Goal: Task Accomplishment & Management: Use online tool/utility

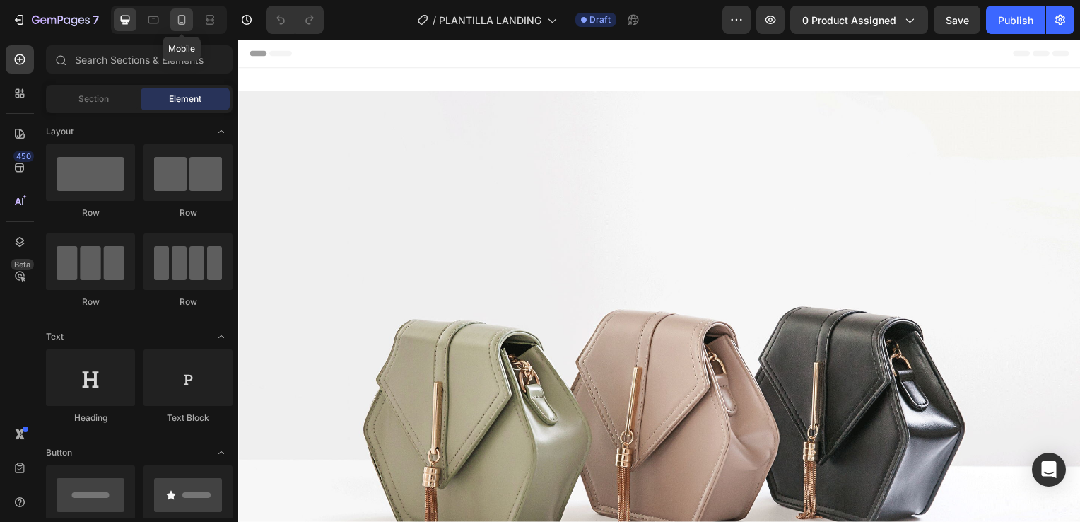
click at [180, 19] on icon at bounding box center [182, 20] width 14 height 14
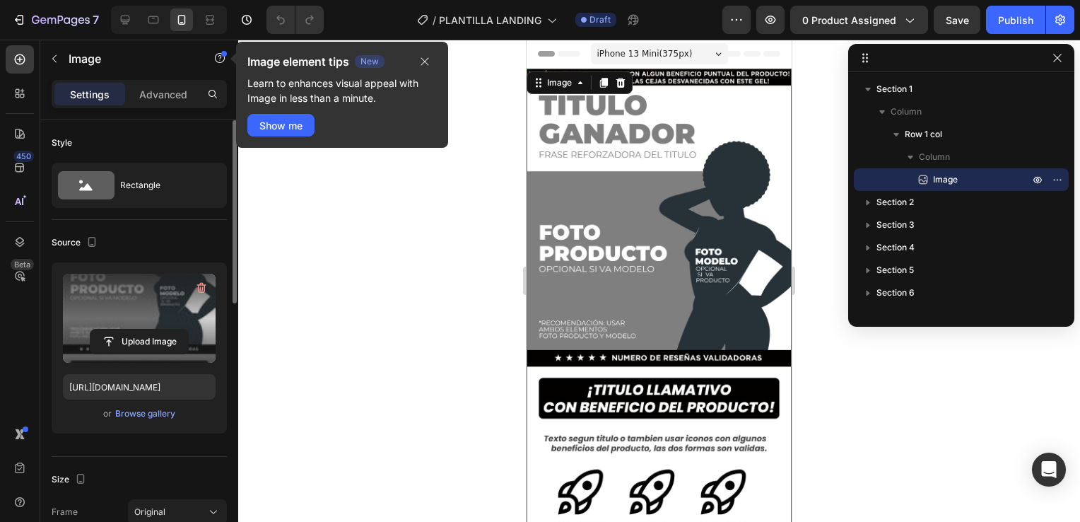
click at [158, 324] on label at bounding box center [139, 317] width 153 height 89
click at [158, 329] on input "file" at bounding box center [139, 341] width 98 height 24
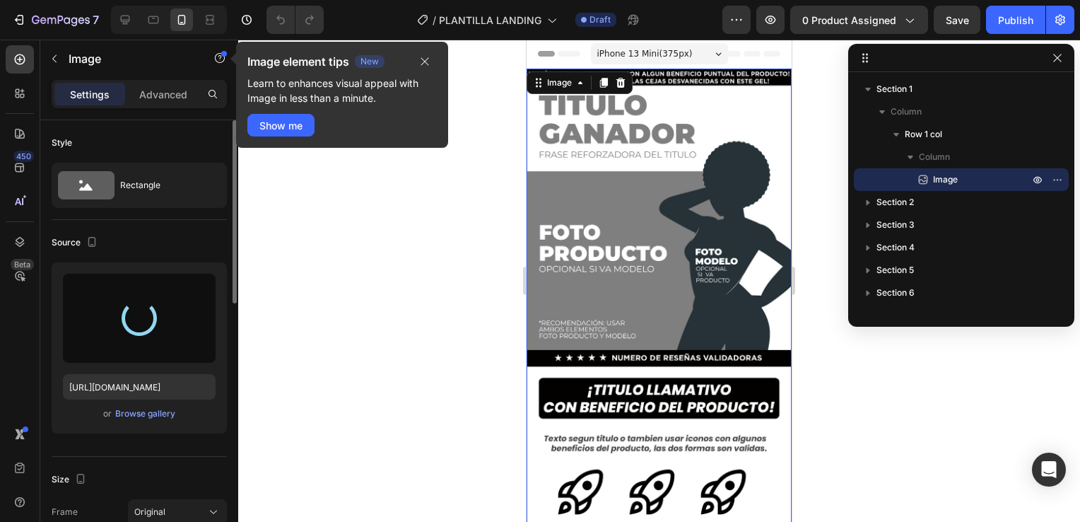
type input "[URL][DOMAIN_NAME]"
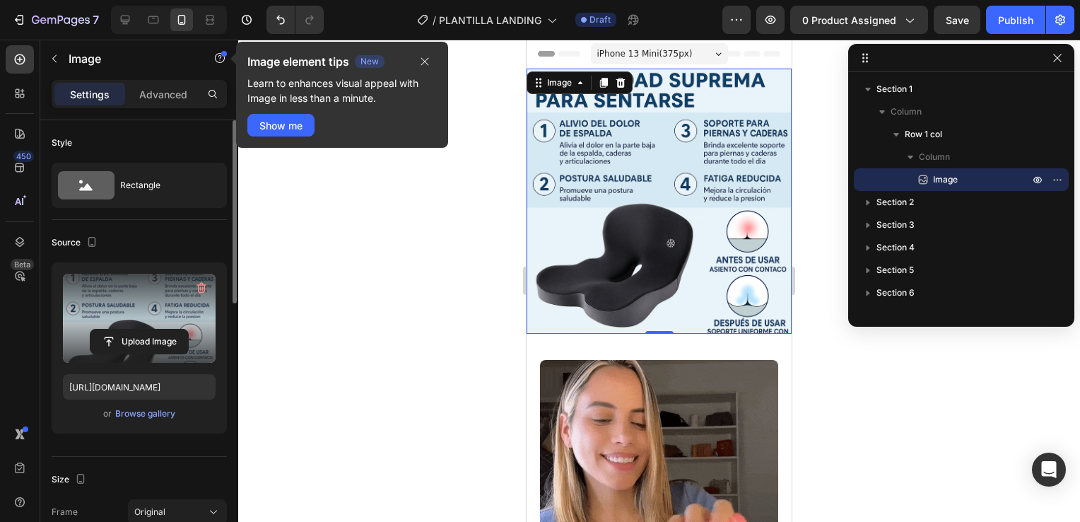
click at [806, 319] on div at bounding box center [659, 281] width 842 height 482
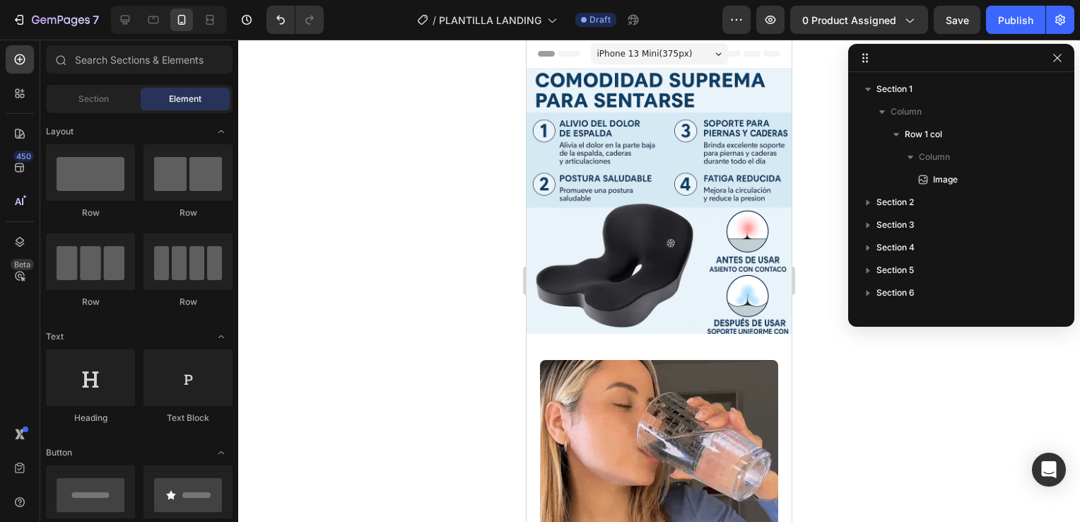
click at [845, 351] on div at bounding box center [659, 281] width 842 height 482
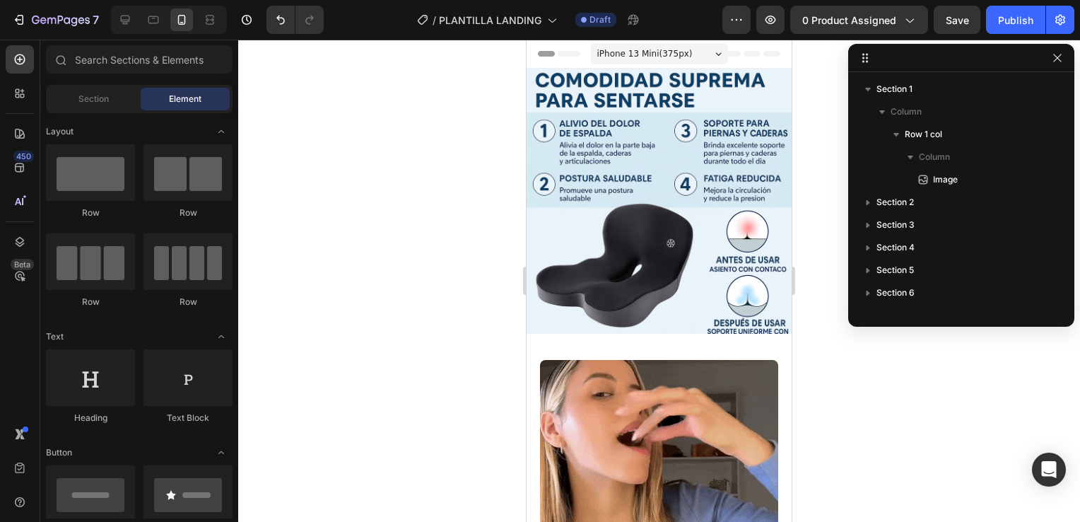
click at [840, 366] on div at bounding box center [659, 281] width 842 height 482
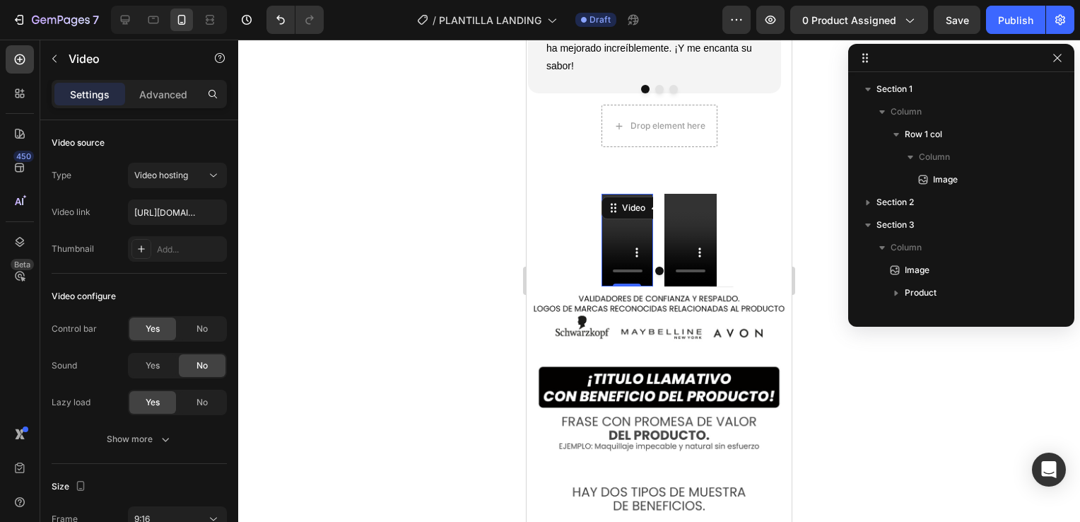
scroll to position [352, 0]
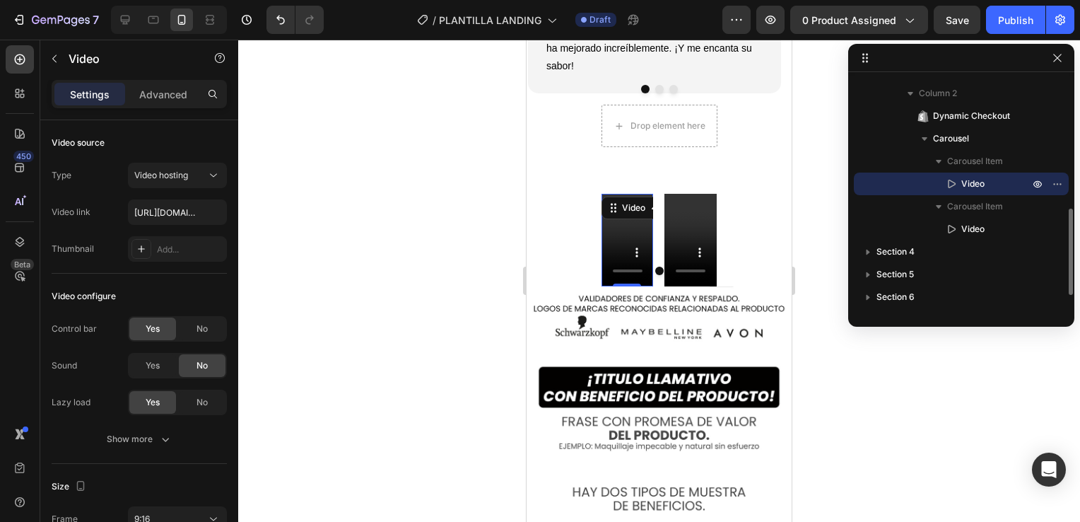
click at [618, 209] on video at bounding box center [627, 240] width 52 height 93
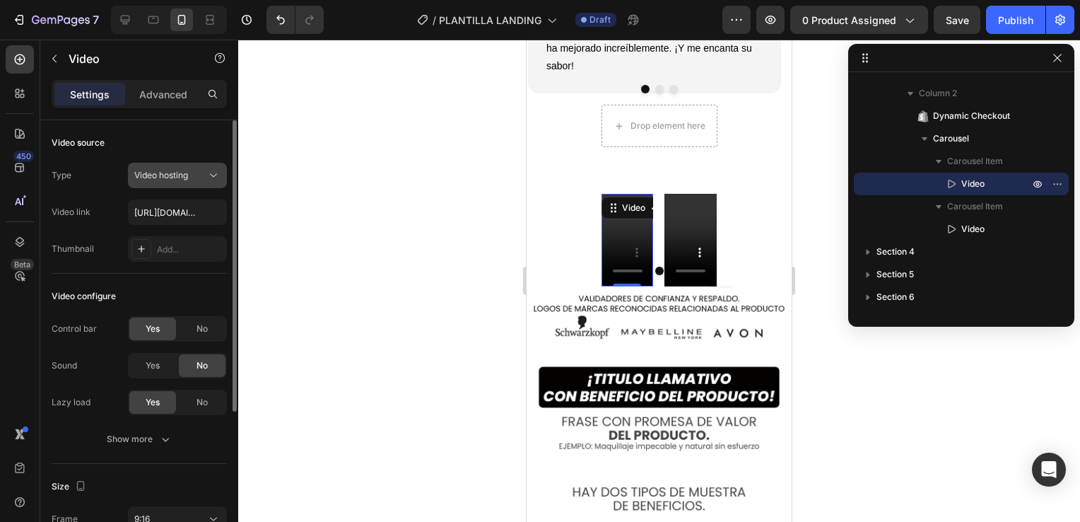
click at [187, 172] on span "Video hosting" at bounding box center [161, 175] width 54 height 11
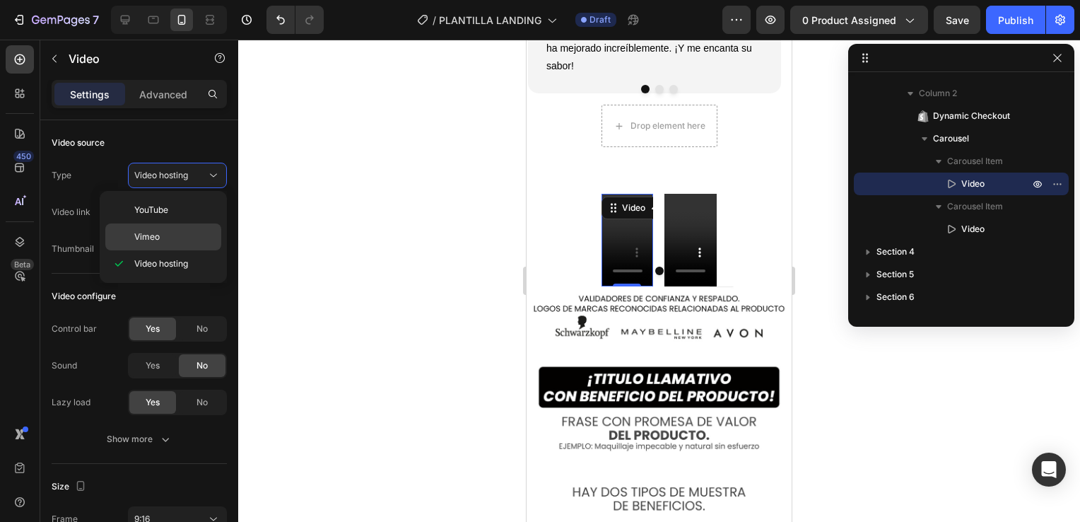
click at [165, 230] on p "Vimeo" at bounding box center [174, 236] width 81 height 13
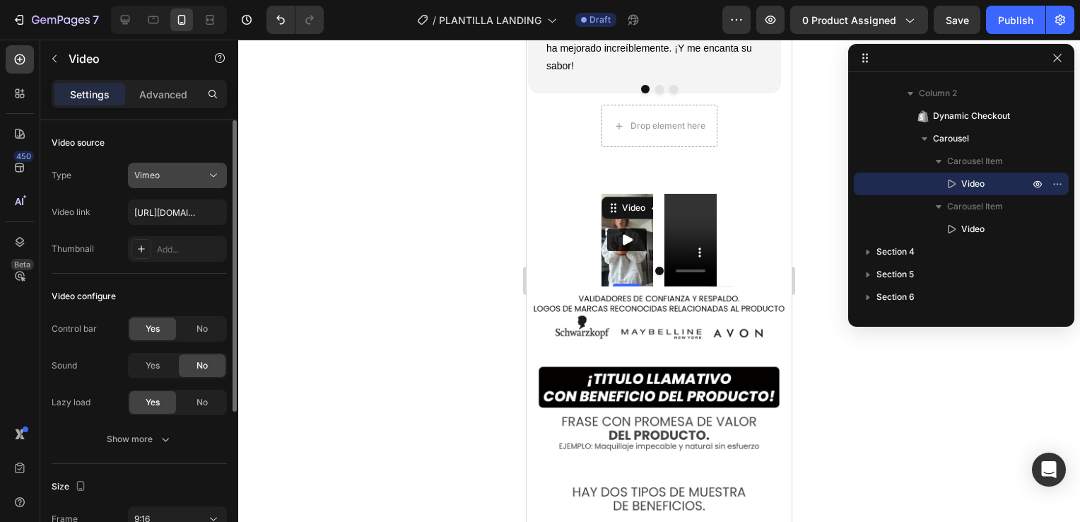
click at [161, 175] on div "Vimeo" at bounding box center [170, 175] width 72 height 13
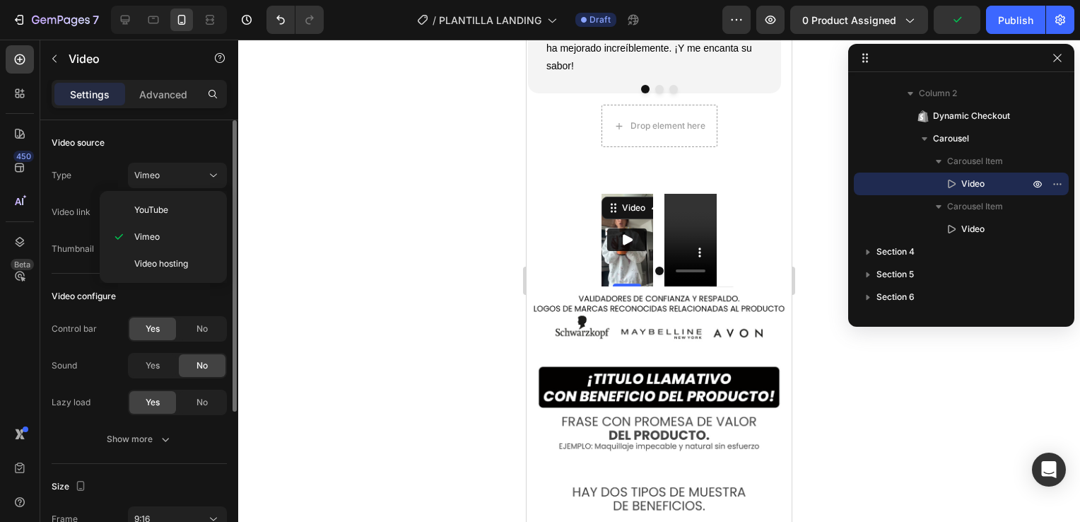
click at [116, 163] on div "Type Vimeo" at bounding box center [139, 175] width 175 height 25
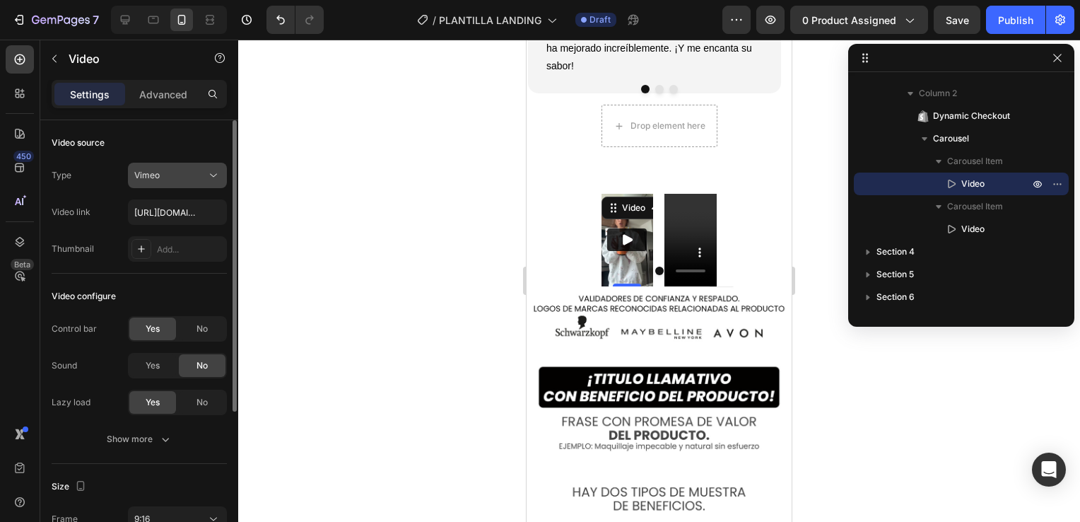
click at [170, 167] on button "Vimeo" at bounding box center [177, 175] width 99 height 25
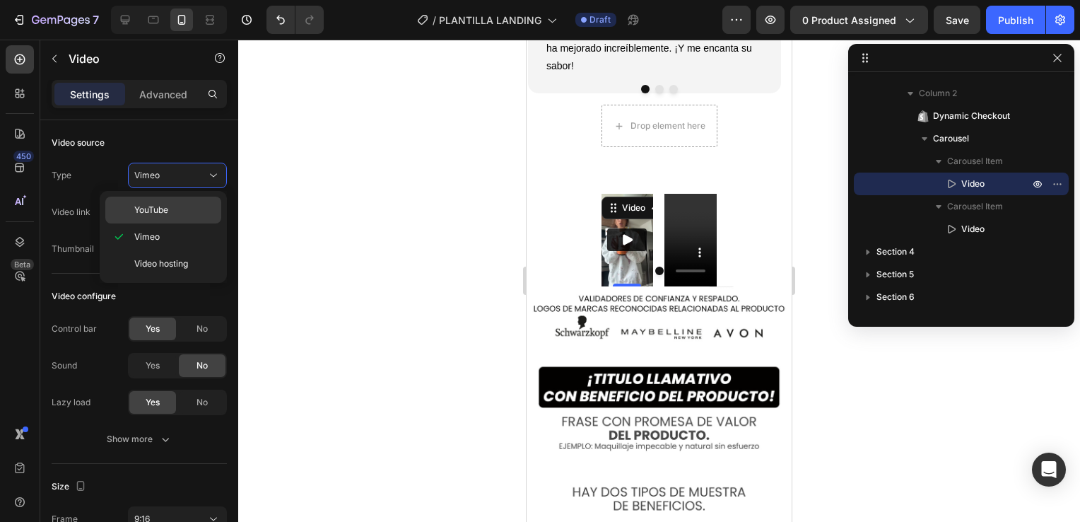
click at [151, 211] on span "YouTube" at bounding box center [151, 210] width 34 height 13
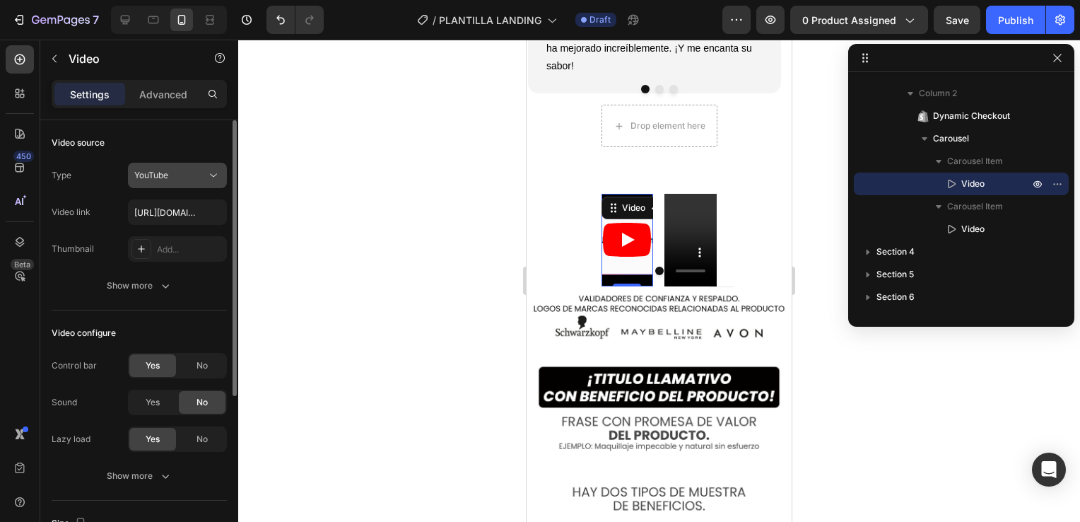
click at [164, 163] on button "YouTube" at bounding box center [177, 175] width 99 height 25
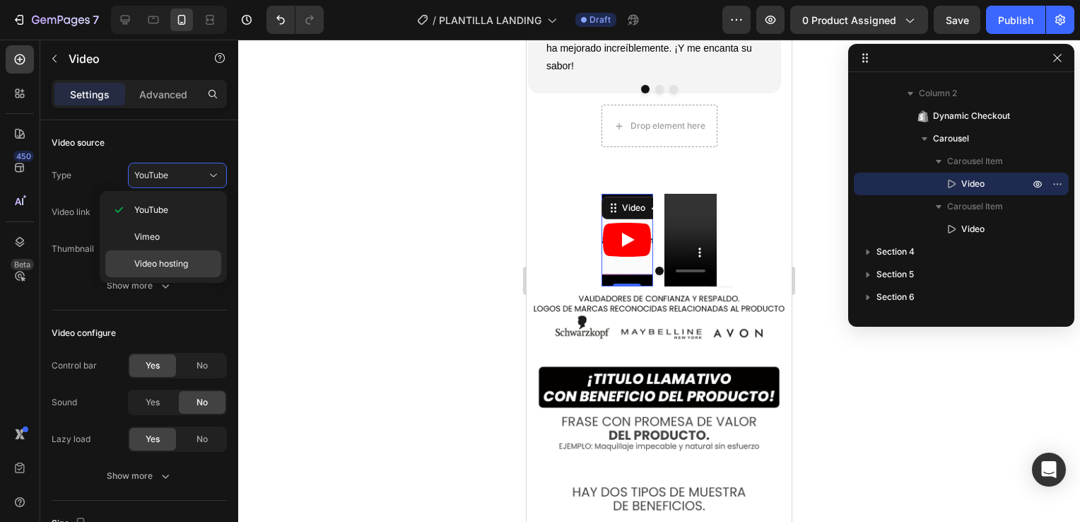
click at [150, 267] on span "Video hosting" at bounding box center [161, 263] width 54 height 13
type input "[URL][DOMAIN_NAME]"
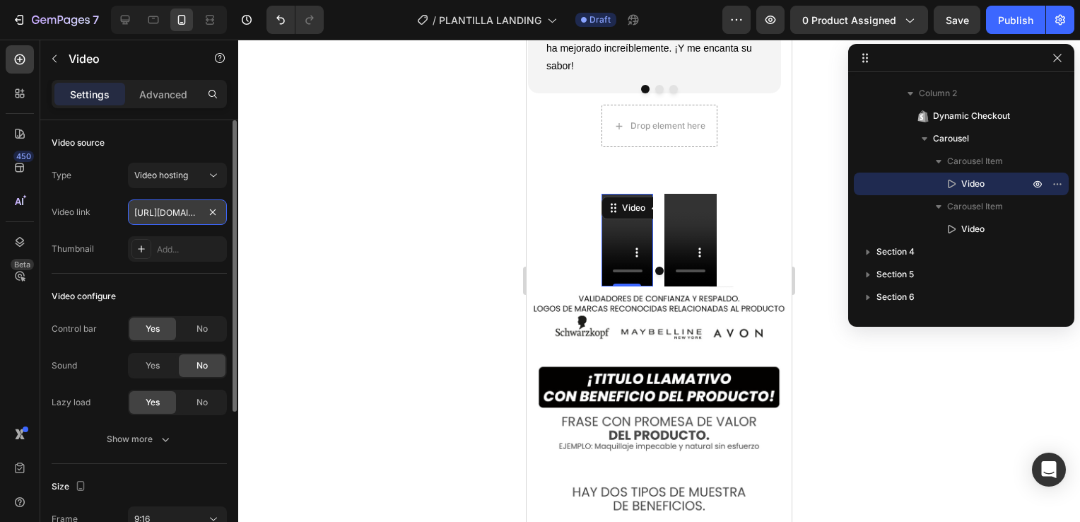
click at [158, 204] on input "[URL][DOMAIN_NAME]" at bounding box center [177, 211] width 99 height 25
click at [124, 228] on div "Type Video hosting Video link [URL][DOMAIN_NAME] Thumbnail Add..." at bounding box center [139, 212] width 175 height 99
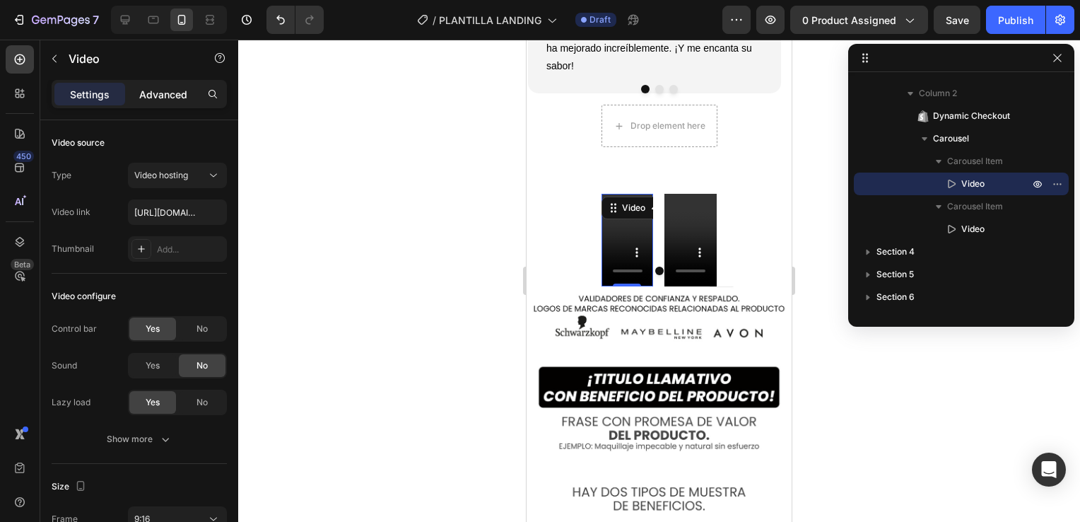
click at [167, 90] on p "Advanced" at bounding box center [163, 94] width 48 height 15
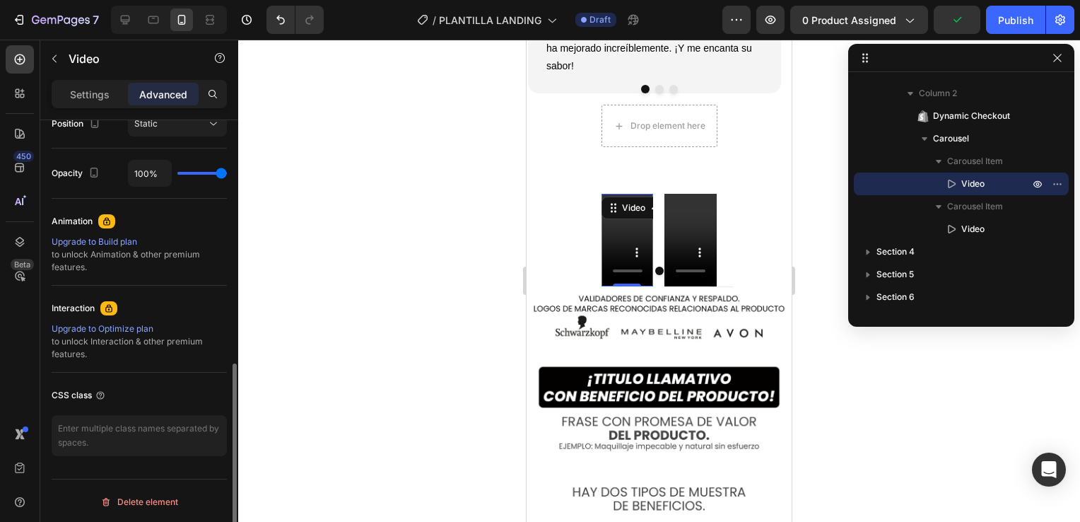
scroll to position [537, 0]
click at [94, 98] on p "Settings" at bounding box center [90, 94] width 40 height 15
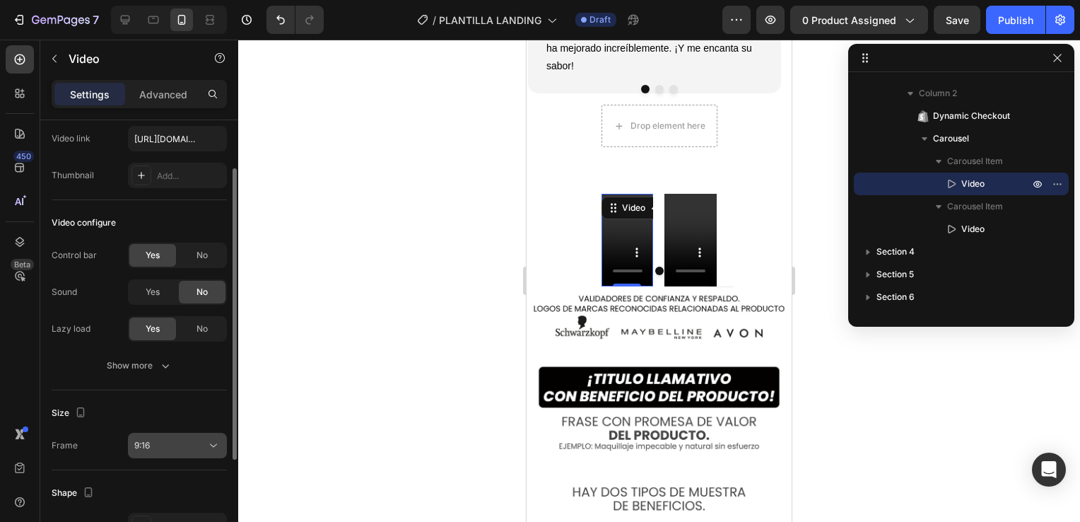
scroll to position [0, 0]
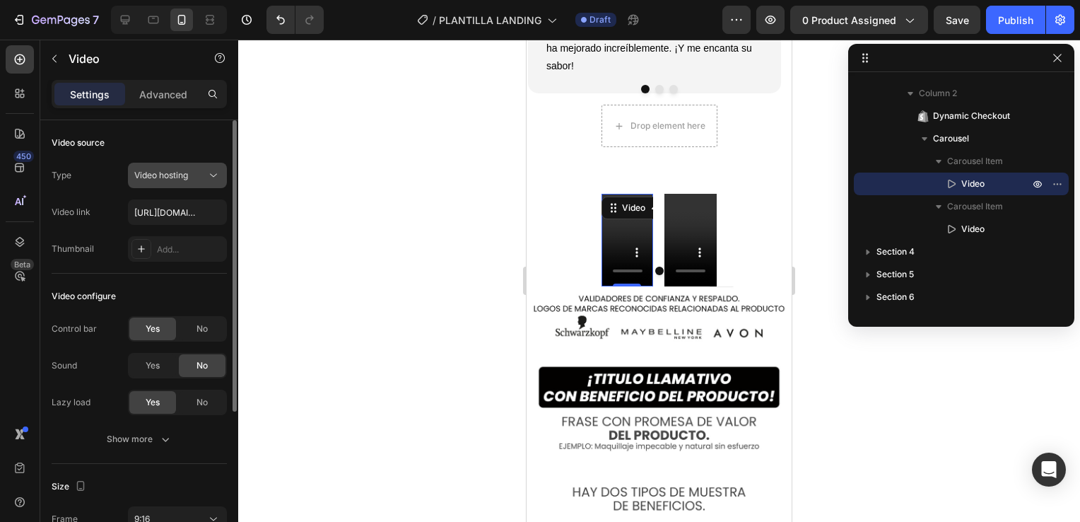
click at [180, 184] on button "Video hosting" at bounding box center [177, 175] width 99 height 25
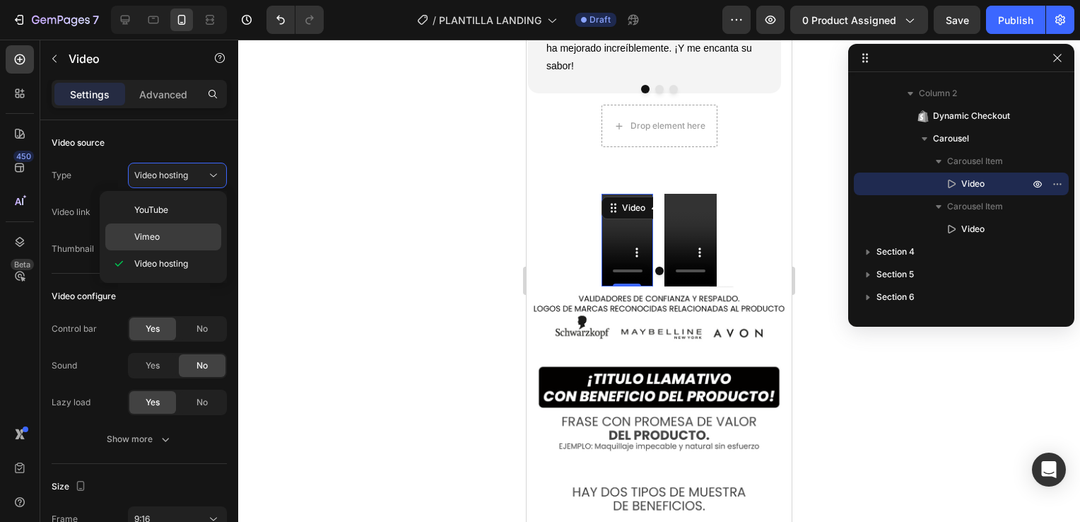
click at [155, 234] on span "Vimeo" at bounding box center [146, 236] width 25 height 13
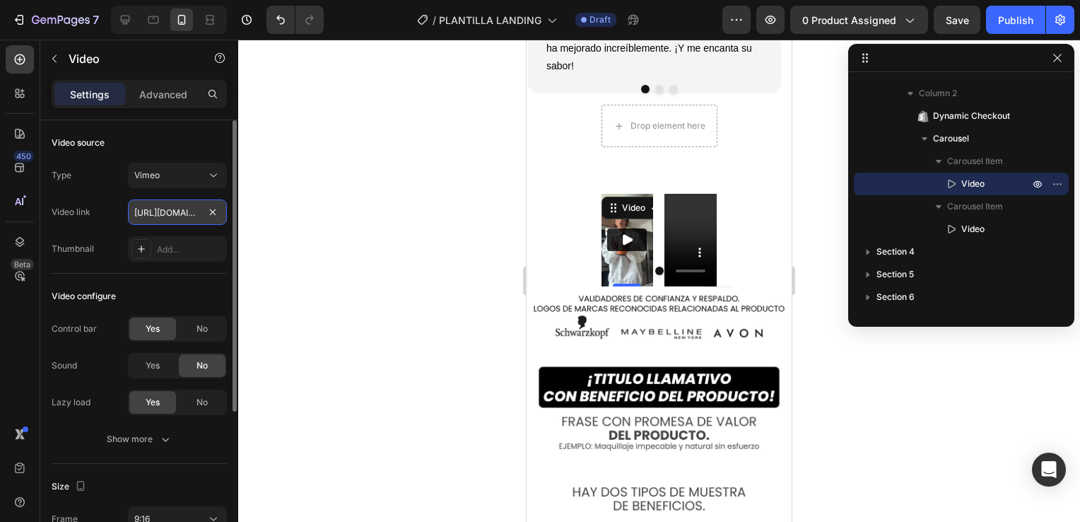
click at [178, 212] on input "[URL][DOMAIN_NAME]" at bounding box center [177, 211] width 99 height 25
paste input "113340936"
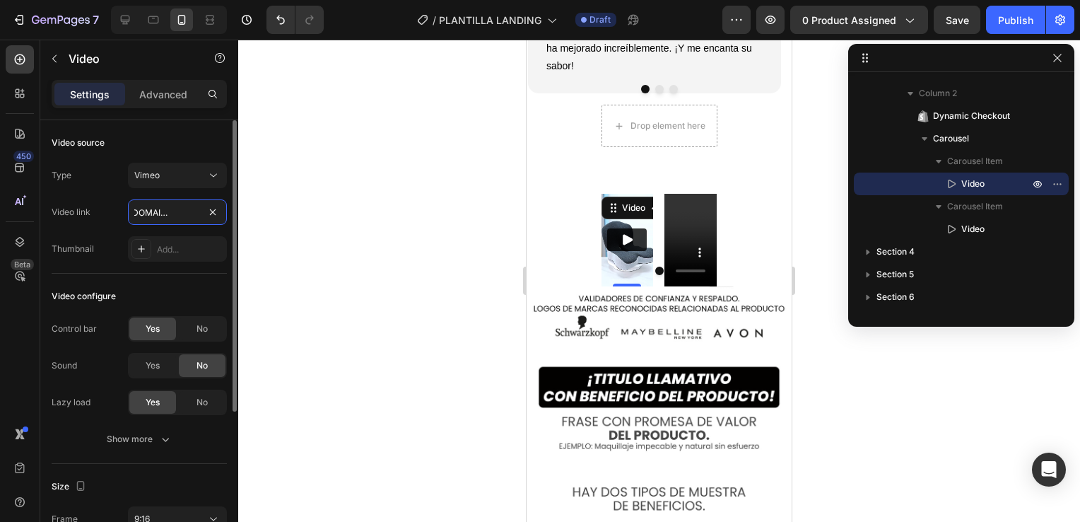
type input "[URL][DOMAIN_NAME]"
click at [189, 290] on div "Video configure" at bounding box center [139, 296] width 175 height 23
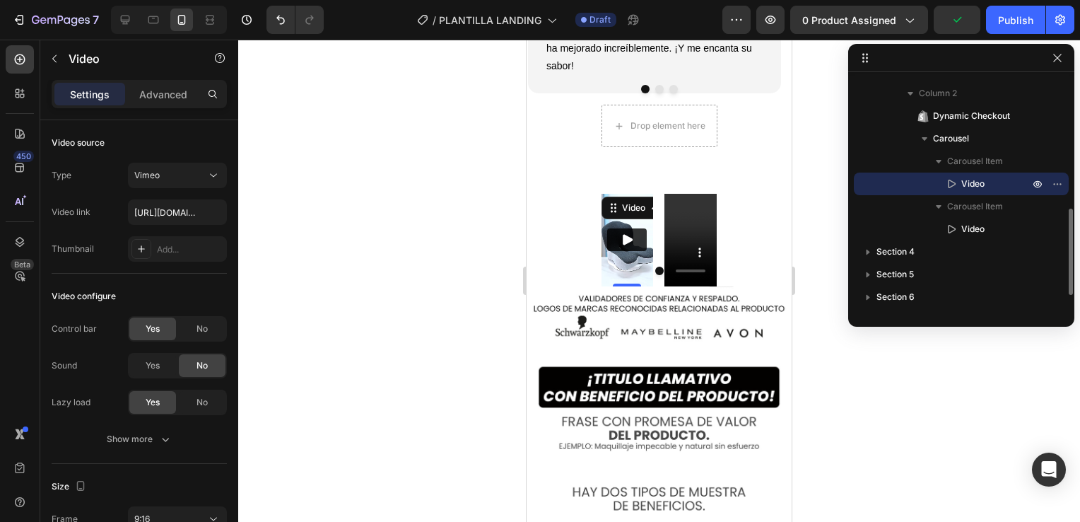
click at [970, 182] on span "Video" at bounding box center [972, 184] width 23 height 14
click at [952, 182] on icon at bounding box center [952, 184] width 8 height 8
click at [954, 181] on icon at bounding box center [951, 184] width 14 height 14
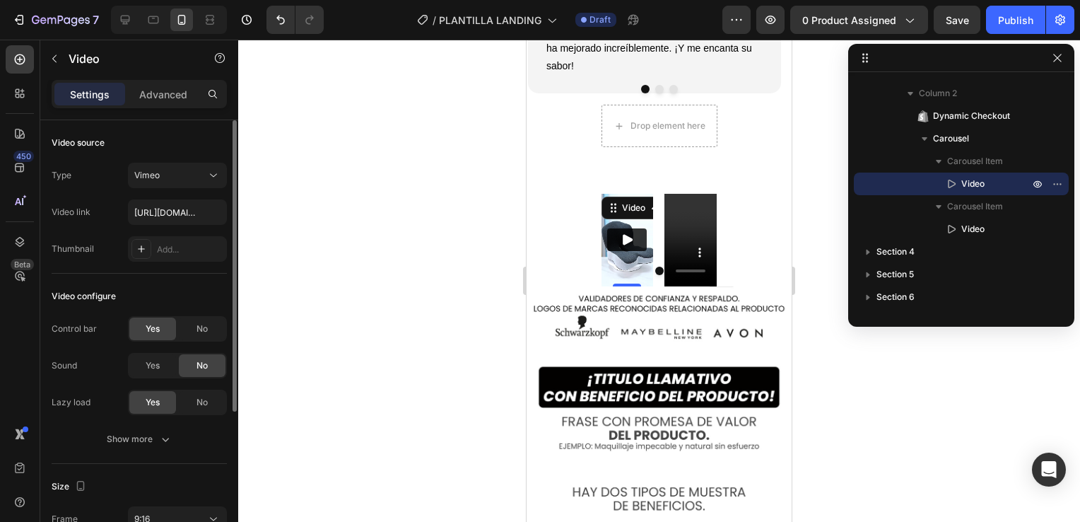
click at [141, 291] on div "Video configure" at bounding box center [139, 296] width 175 height 23
click at [1053, 56] on icon "button" at bounding box center [1057, 57] width 11 height 11
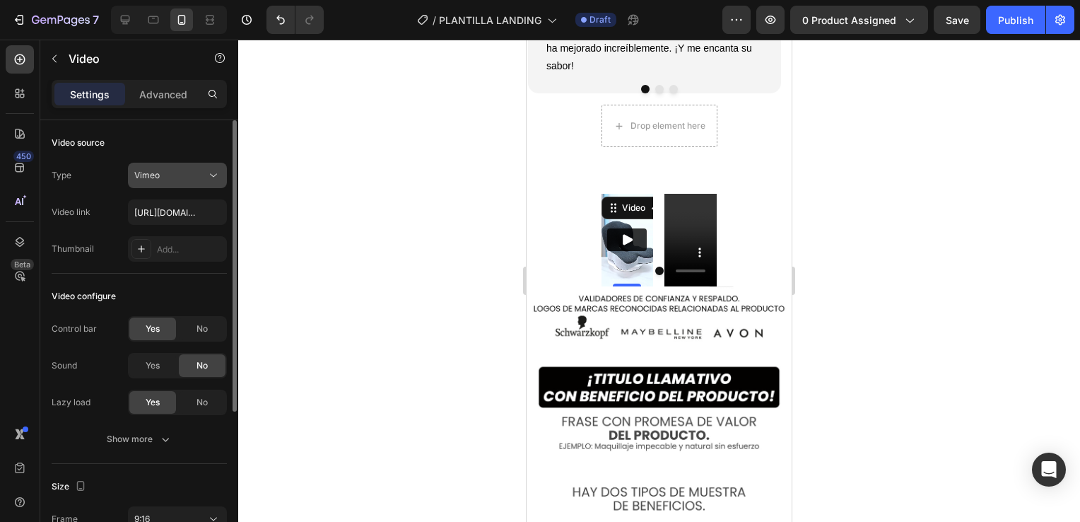
click at [194, 175] on div "Vimeo" at bounding box center [170, 175] width 72 height 13
click at [96, 187] on div "Type Vimeo" at bounding box center [139, 175] width 175 height 25
click at [204, 180] on div "Vimeo" at bounding box center [170, 175] width 72 height 13
click at [117, 464] on div "Video source Type Vimeo Video link [URL][DOMAIN_NAME] Thumbnail Add..." at bounding box center [139, 504] width 175 height 80
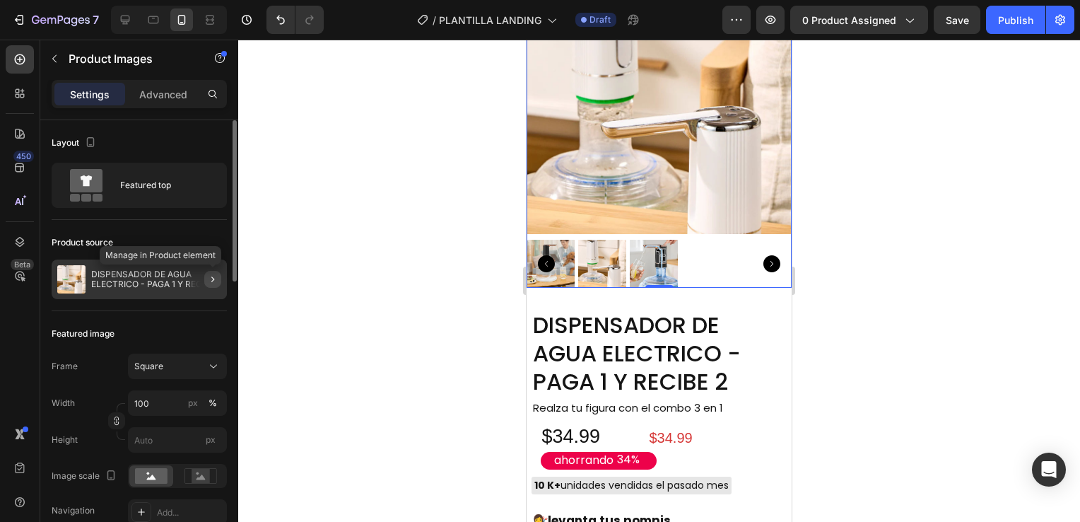
click at [216, 276] on icon "button" at bounding box center [212, 278] width 11 height 11
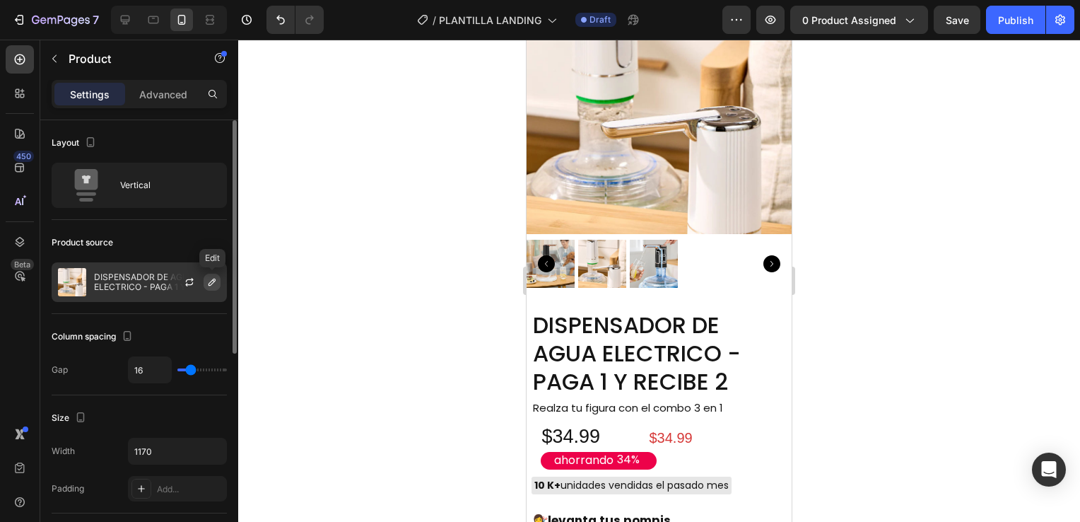
click at [209, 284] on icon "button" at bounding box center [211, 281] width 7 height 7
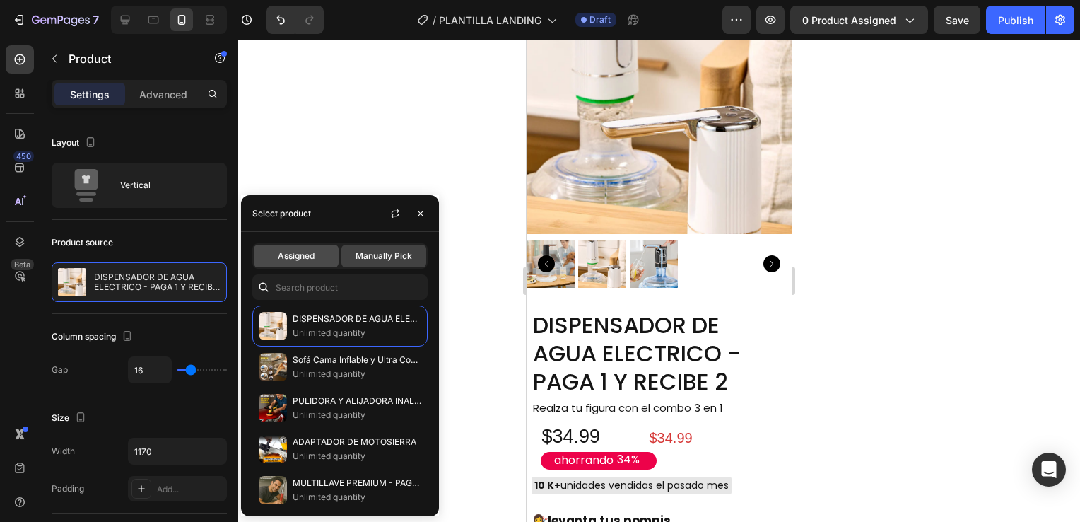
click at [302, 249] on div "Assigned" at bounding box center [296, 256] width 85 height 23
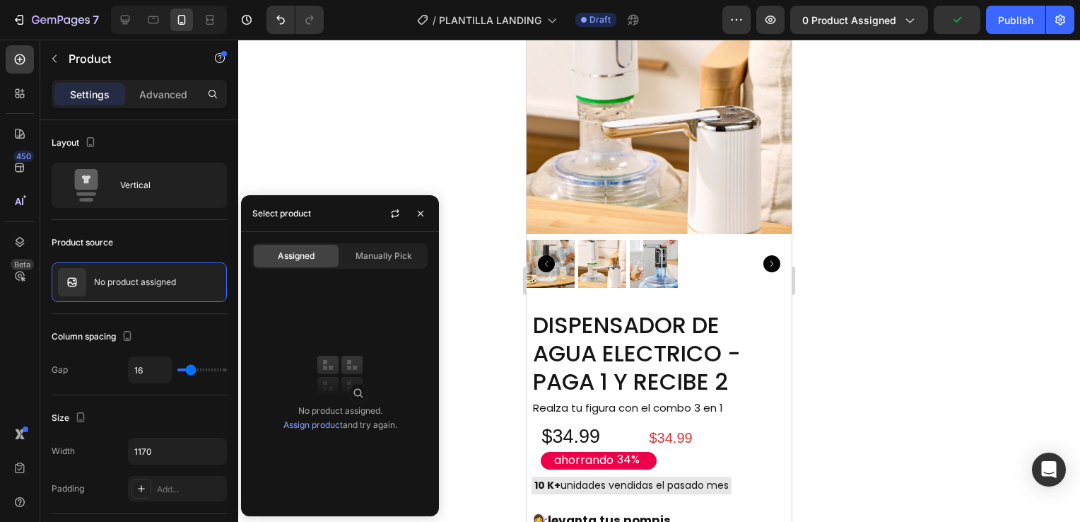
click at [359, 331] on div "No product assigned. Assign product and try again." at bounding box center [340, 389] width 198 height 230
click at [375, 261] on span "Manually Pick" at bounding box center [383, 255] width 57 height 13
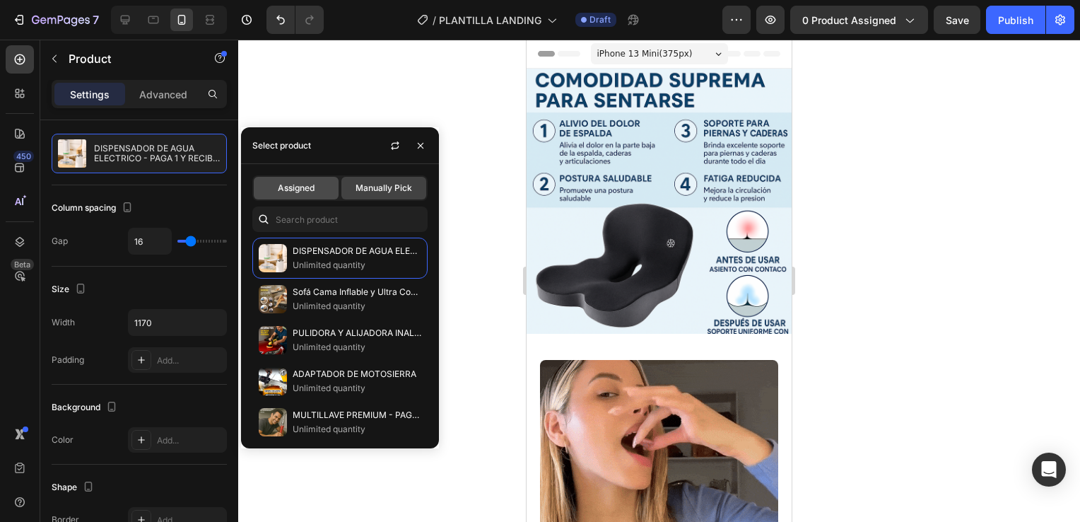
click at [299, 194] on span "Assigned" at bounding box center [296, 188] width 37 height 13
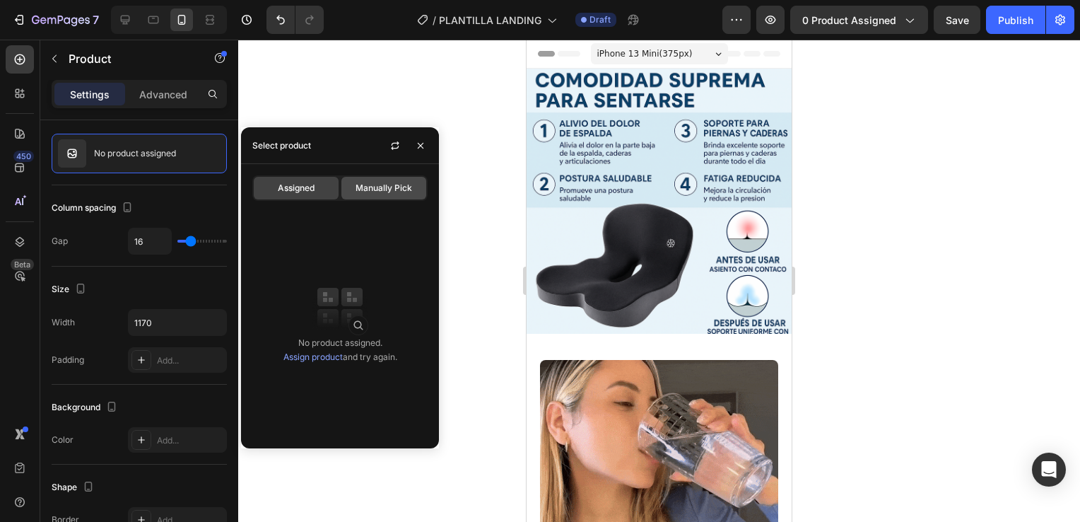
click at [349, 187] on div "Manually Pick" at bounding box center [383, 188] width 85 height 23
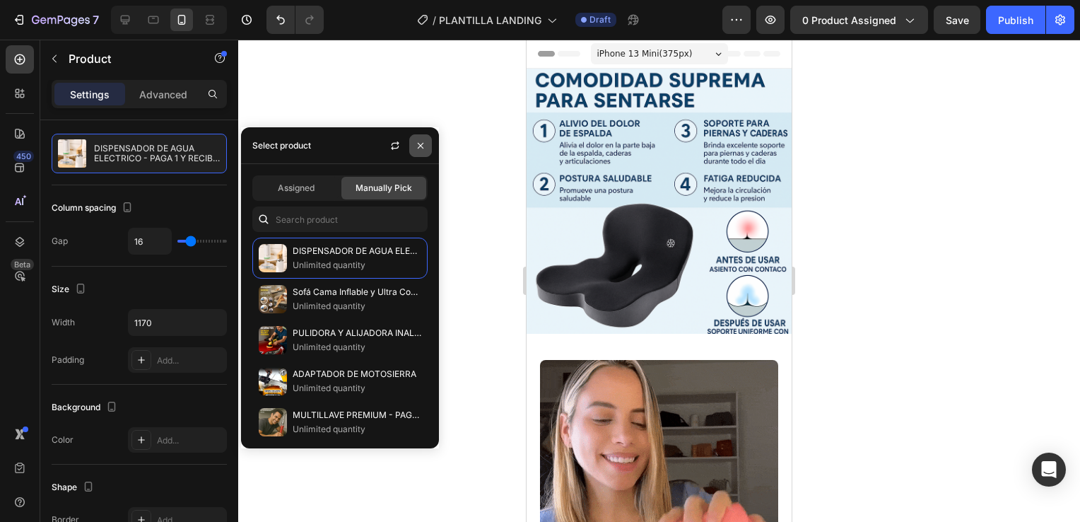
click at [418, 148] on icon "button" at bounding box center [420, 145] width 11 height 11
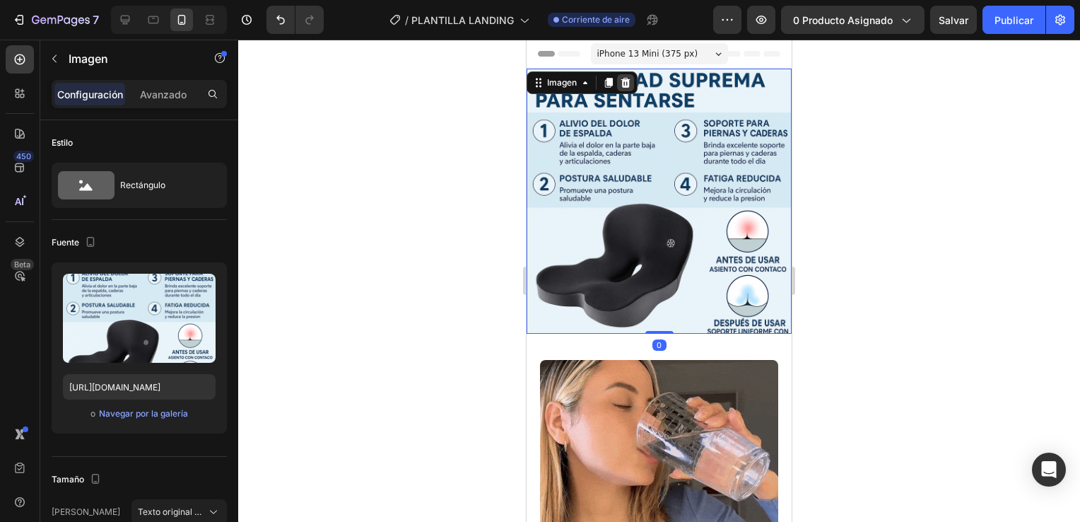
click at [626, 83] on icon at bounding box center [625, 82] width 11 height 11
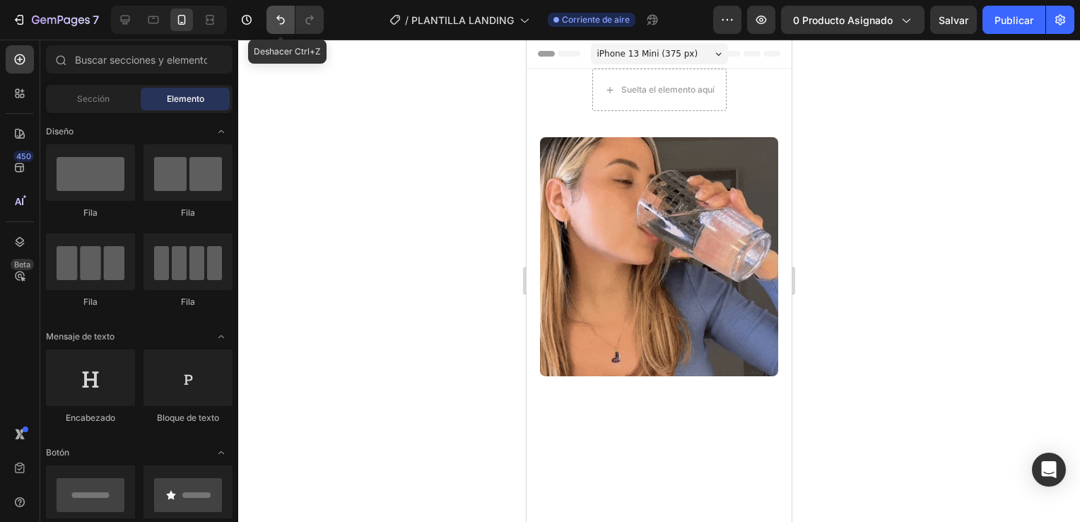
click at [284, 25] on icon "Deshacer/Rehacer" at bounding box center [280, 20] width 14 height 14
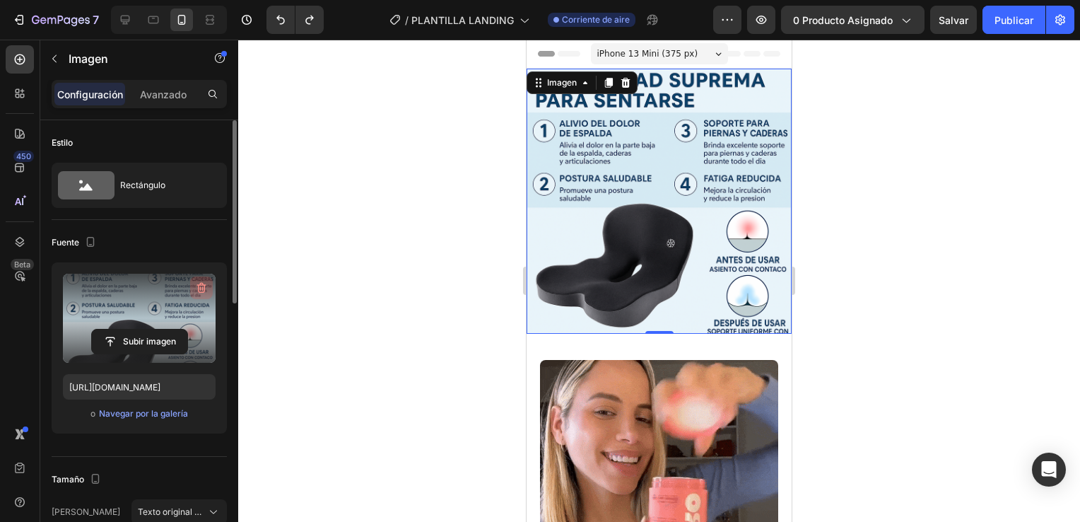
click at [196, 281] on icon "button" at bounding box center [201, 288] width 14 height 14
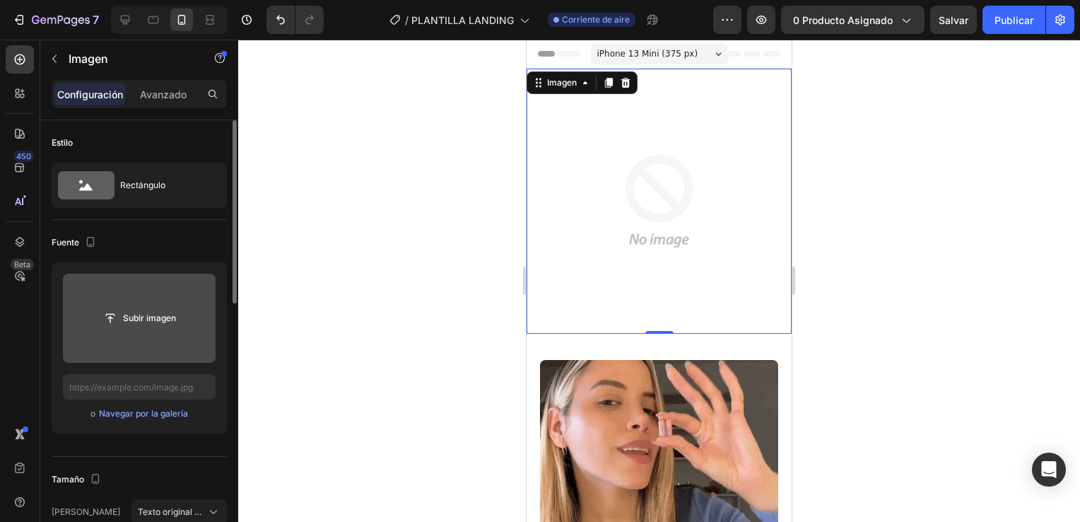
click at [929, 226] on div at bounding box center [659, 281] width 842 height 482
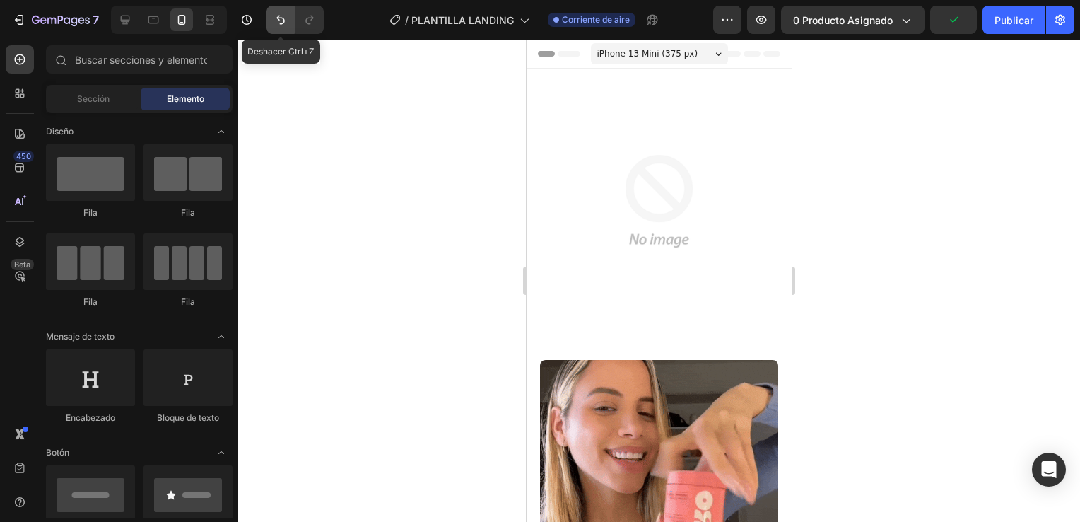
click at [285, 25] on icon "Deshacer/Rehacer" at bounding box center [280, 20] width 14 height 14
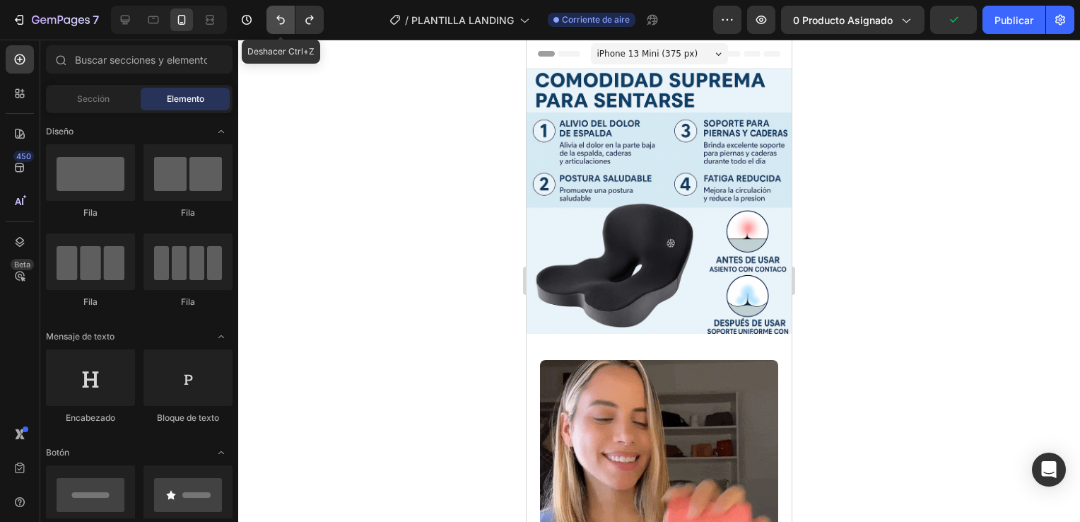
click at [285, 25] on icon "Deshacer/Rehacer" at bounding box center [280, 20] width 14 height 14
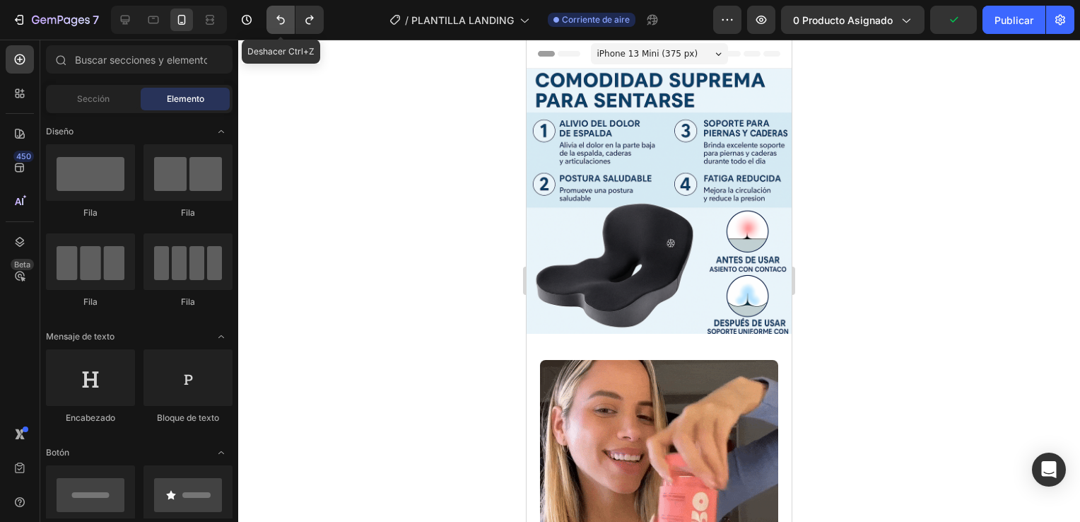
click at [285, 25] on icon "Deshacer/Rehacer" at bounding box center [280, 20] width 14 height 14
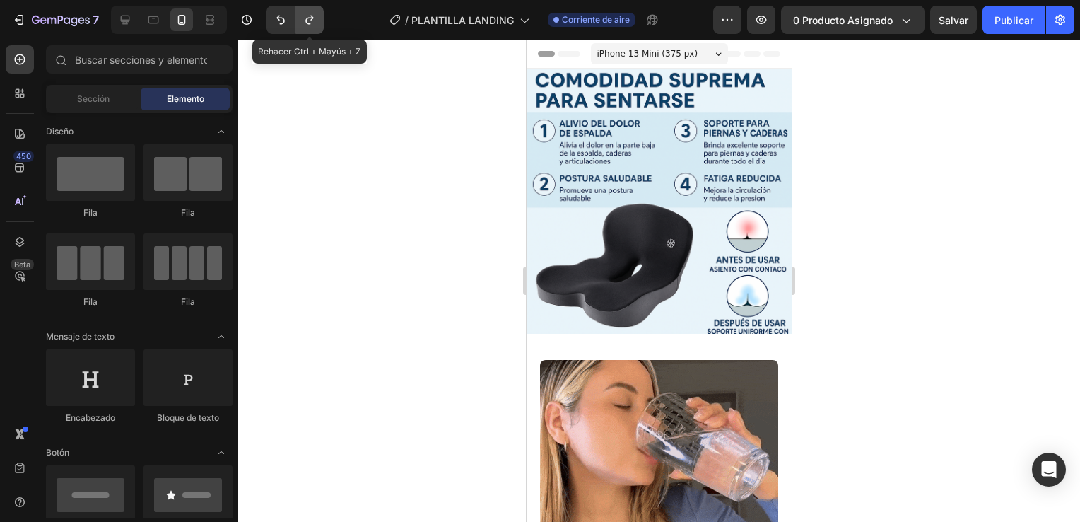
click at [307, 18] on icon "Deshacer/Rehacer" at bounding box center [309, 20] width 8 height 9
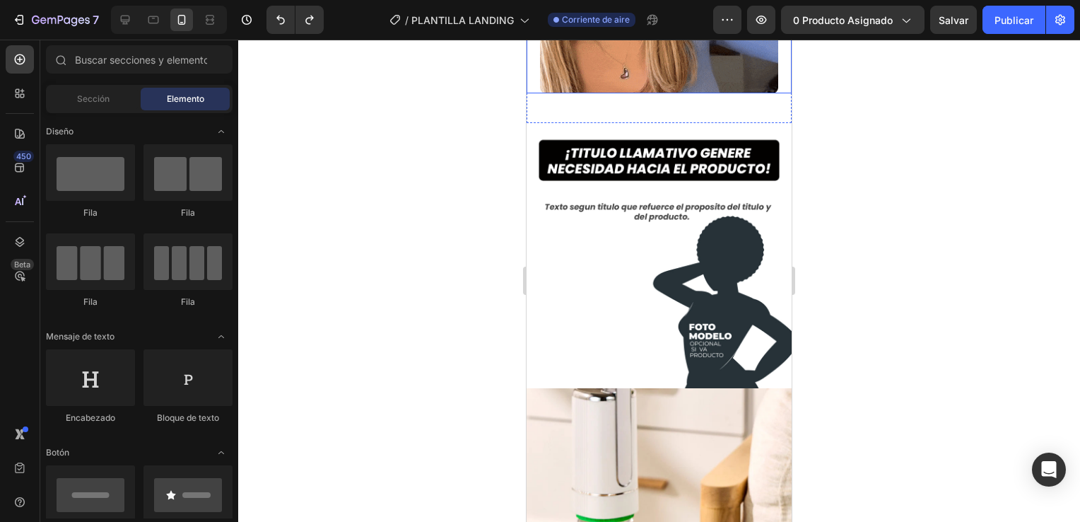
scroll to position [497, 0]
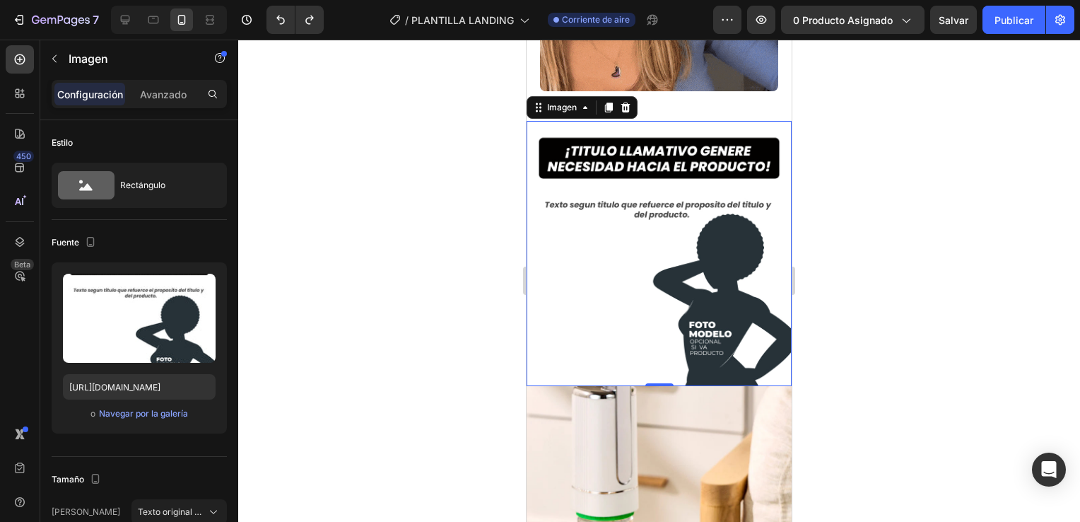
click at [613, 228] on img at bounding box center [659, 253] width 265 height 265
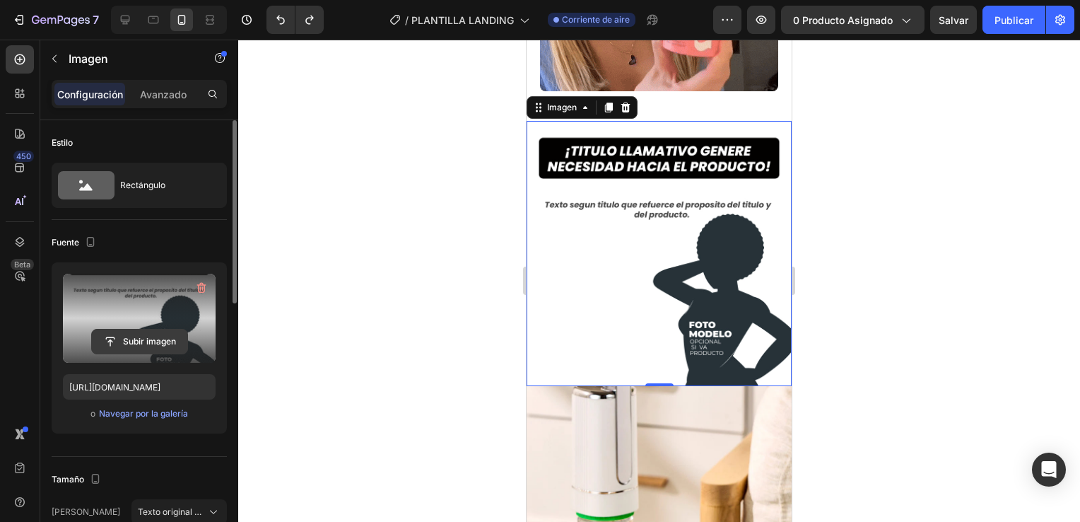
click at [158, 337] on input "file" at bounding box center [139, 341] width 95 height 24
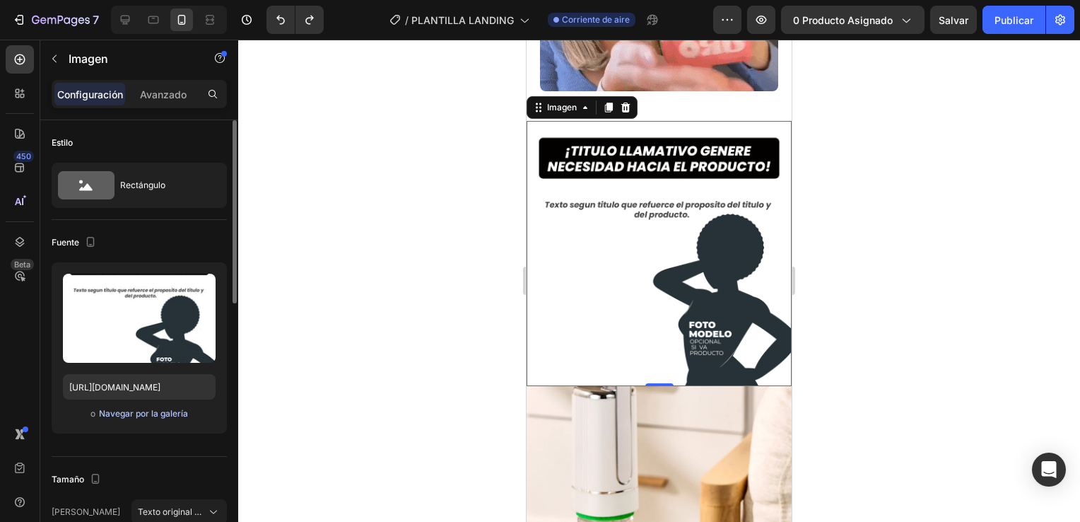
click at [172, 407] on font "Navegar por la galería" at bounding box center [143, 413] width 89 height 13
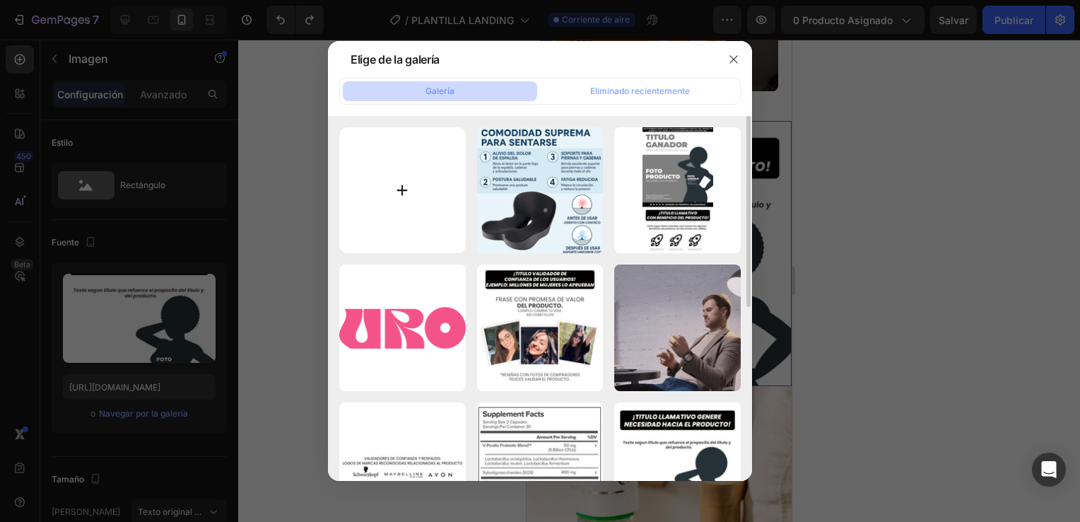
click at [432, 182] on input "file" at bounding box center [402, 190] width 127 height 127
type input "C:\fakepath\ChatGPT Image [DATE], 15_58_41.png"
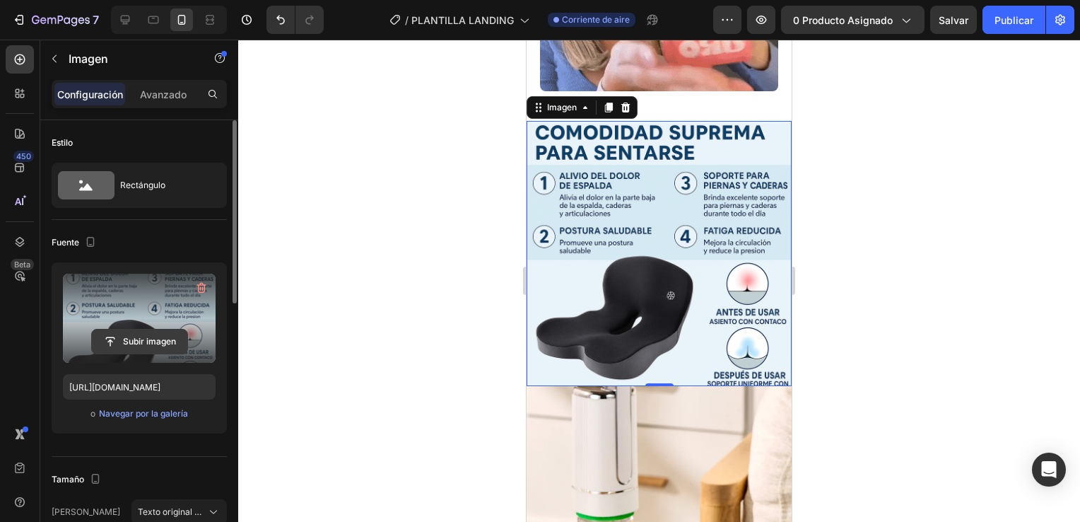
click at [144, 347] on input "file" at bounding box center [139, 341] width 95 height 24
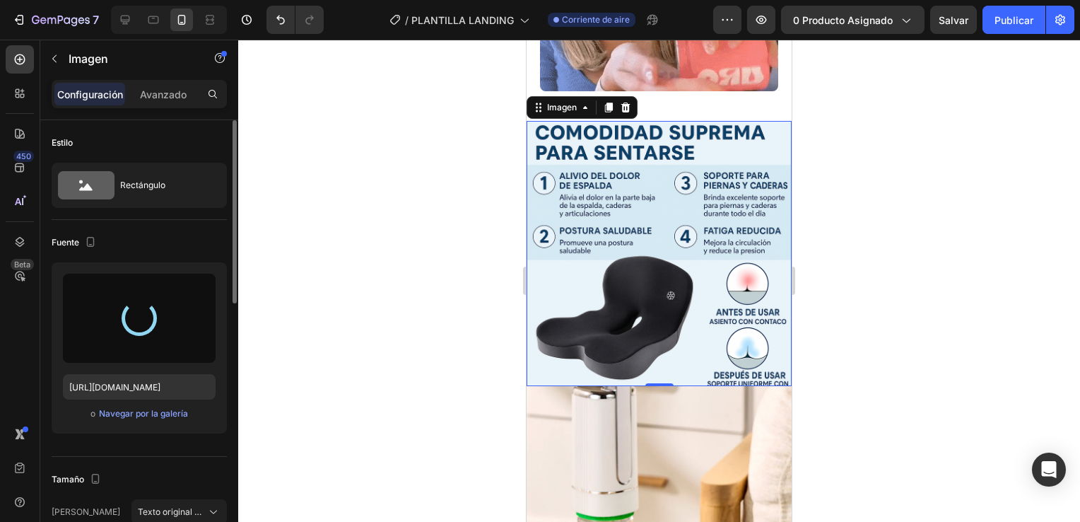
type input "[URL][DOMAIN_NAME]"
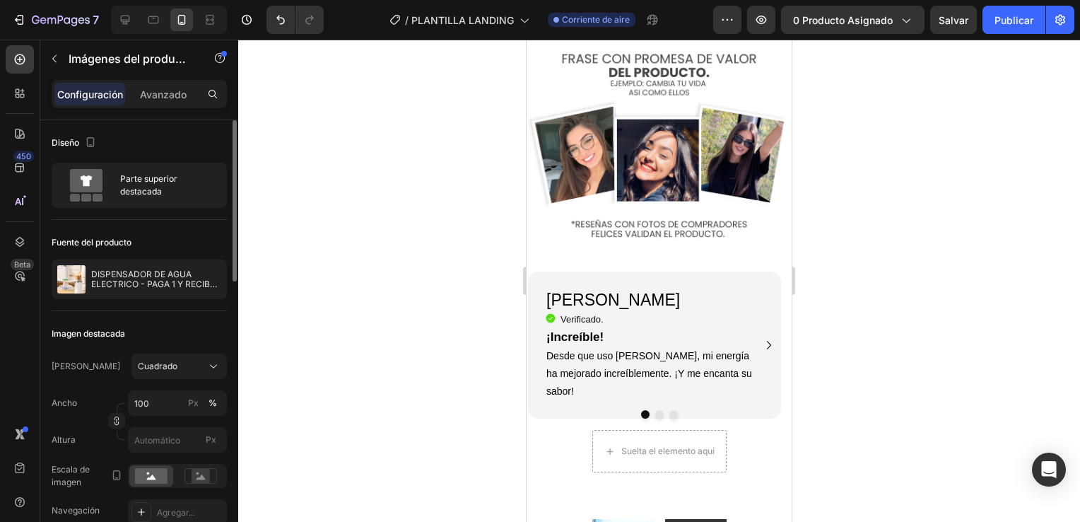
scroll to position [1755, 0]
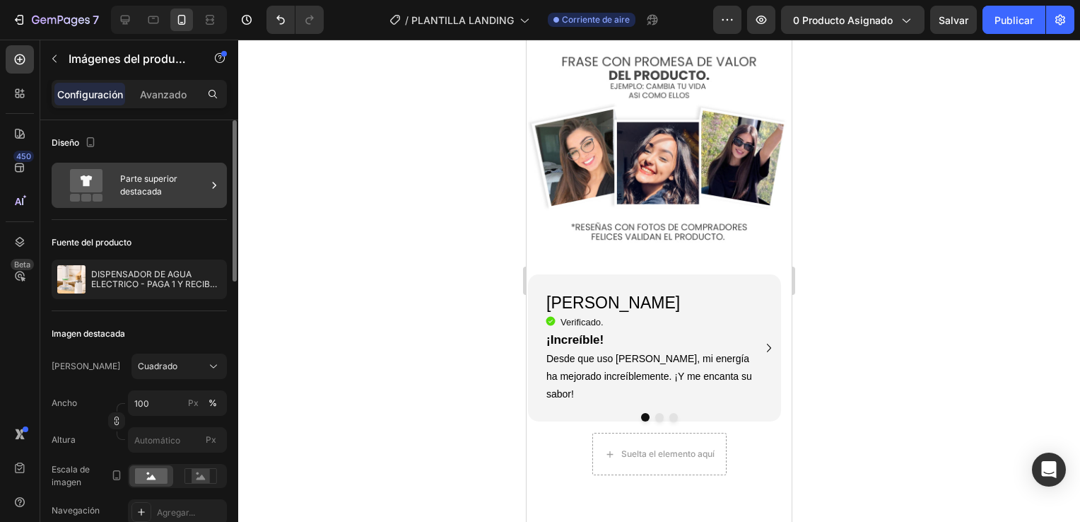
click at [213, 184] on icon at bounding box center [214, 185] width 14 height 14
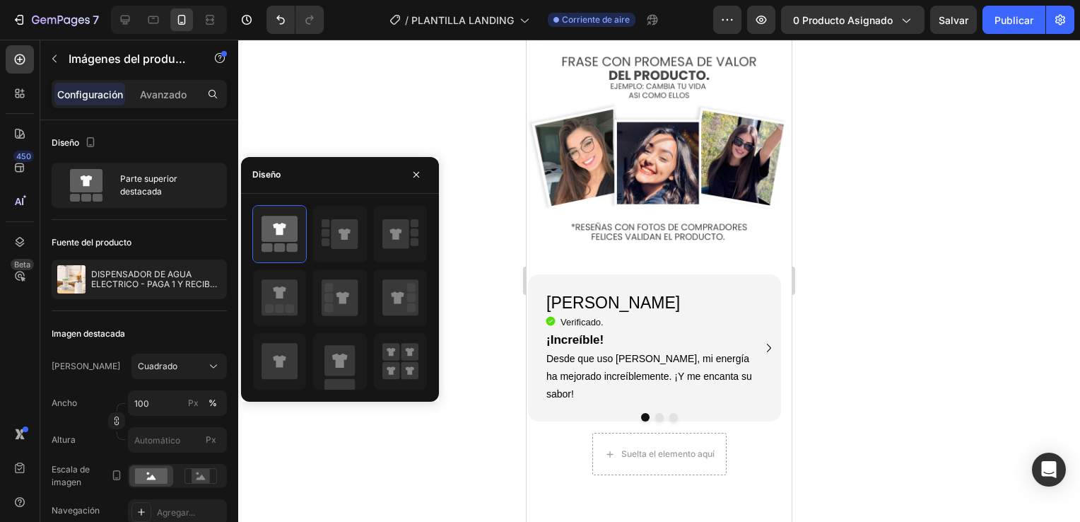
click at [449, 97] on div at bounding box center [659, 281] width 842 height 482
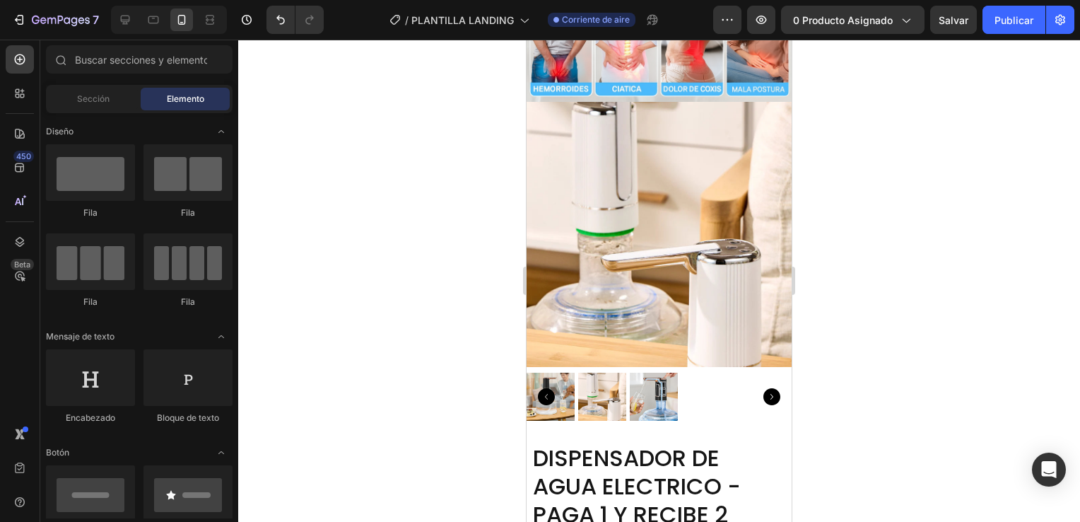
scroll to position [773, 0]
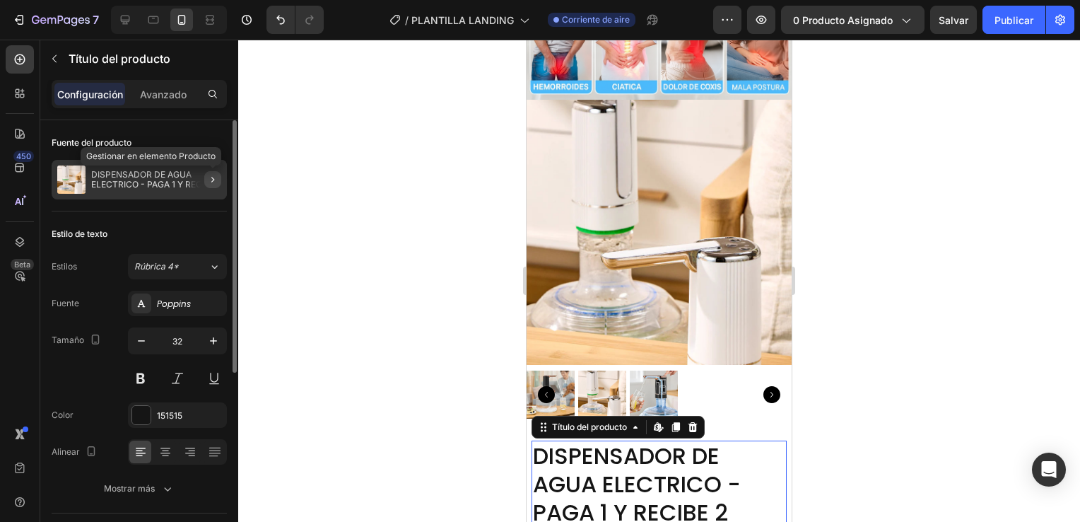
click at [215, 176] on icon "button" at bounding box center [212, 179] width 11 height 11
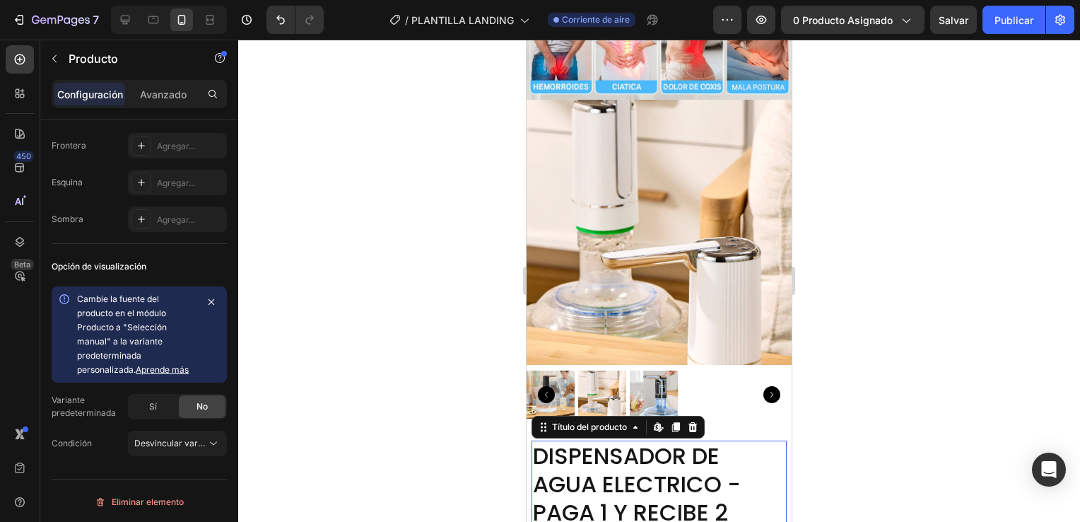
scroll to position [0, 0]
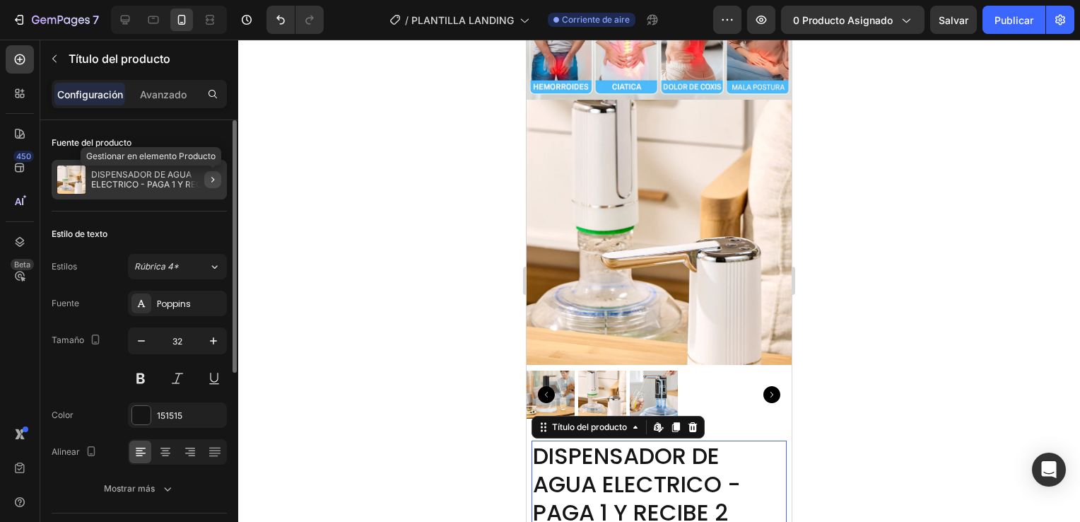
click at [211, 180] on icon "button" at bounding box center [212, 179] width 11 height 11
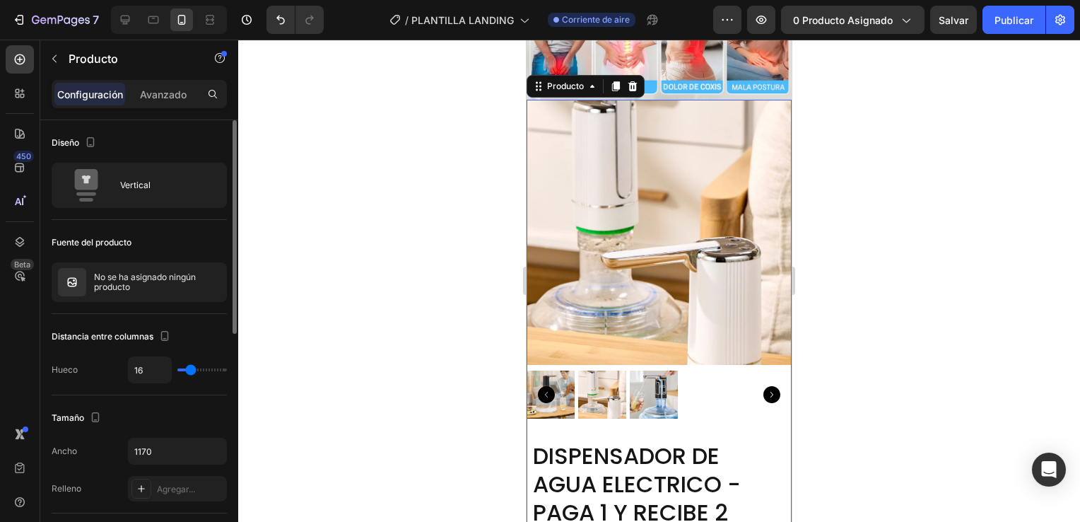
click at [582, 83] on div "Producto" at bounding box center [565, 86] width 71 height 17
click at [584, 80] on div "Producto" at bounding box center [565, 86] width 42 height 13
click at [170, 88] on p "Avanzado" at bounding box center [163, 94] width 47 height 15
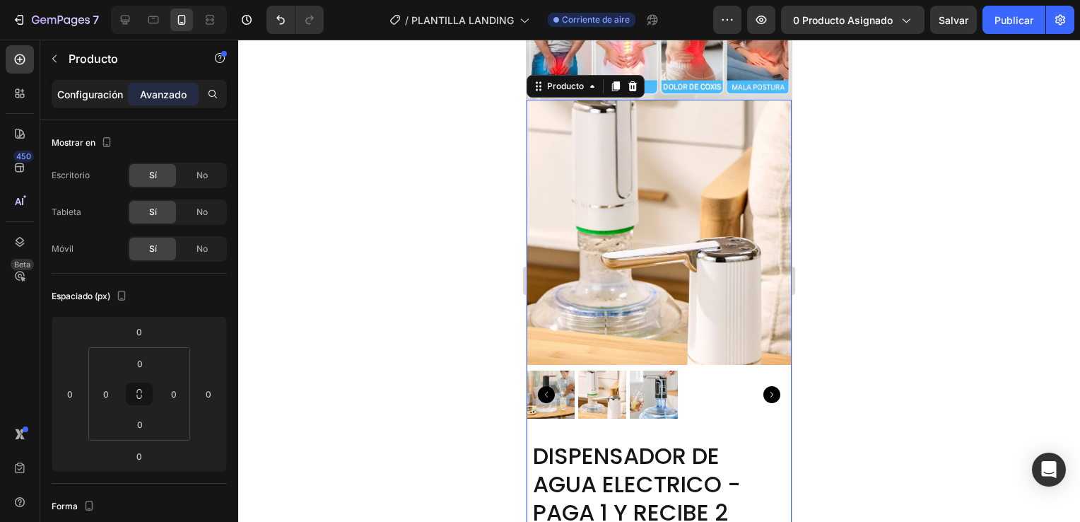
click at [99, 95] on p "Configuración" at bounding box center [90, 94] width 66 height 15
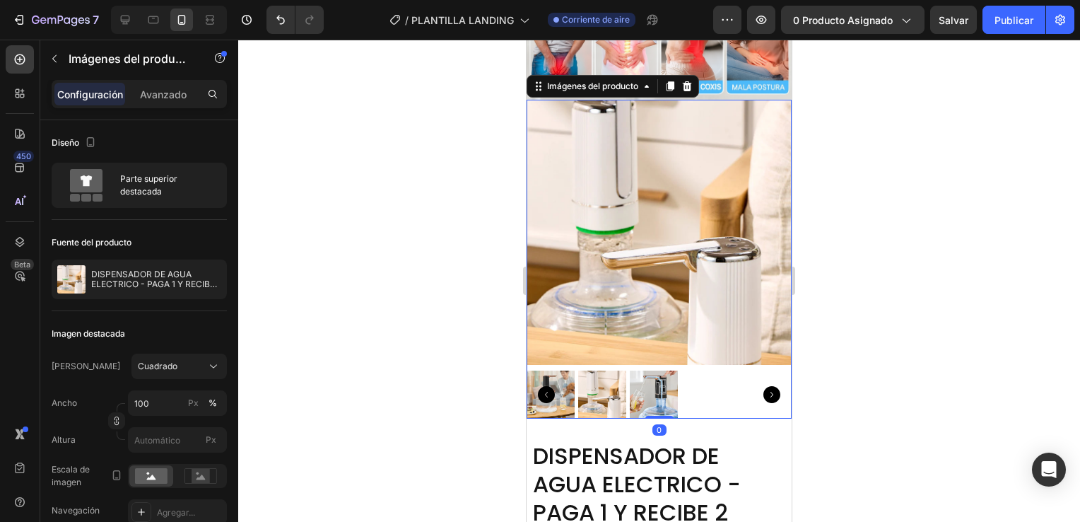
click at [560, 208] on img at bounding box center [659, 232] width 265 height 265
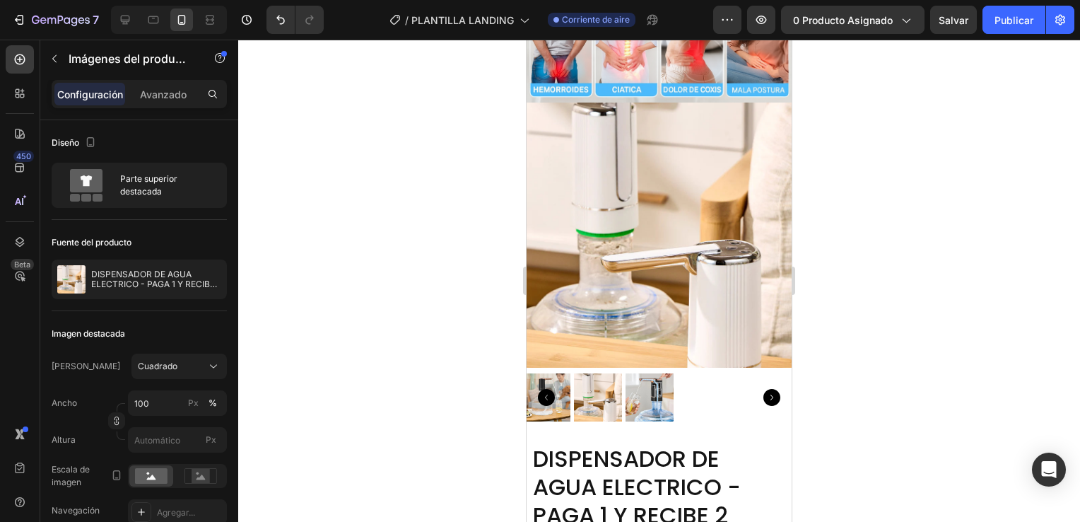
scroll to position [783, 0]
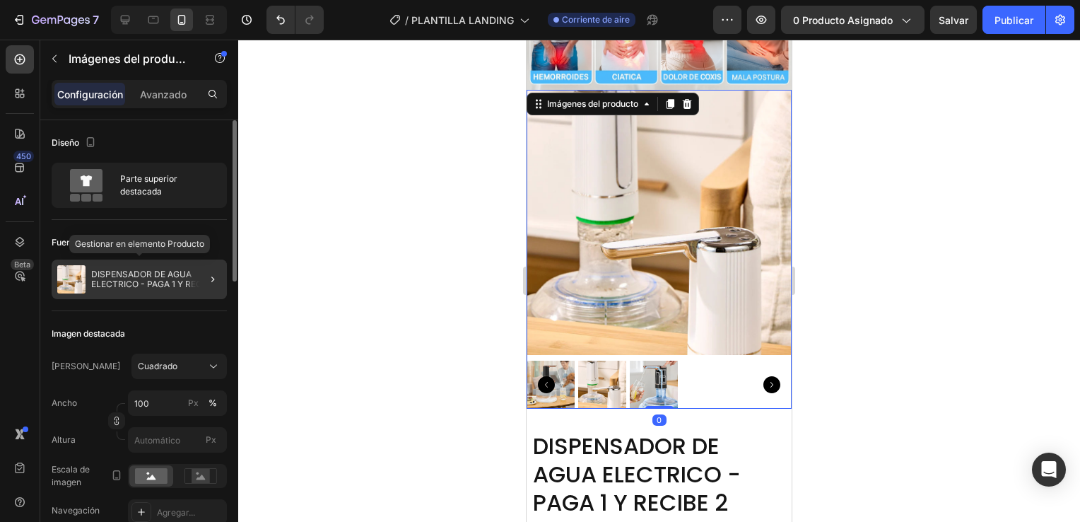
click at [167, 278] on p "DISPENSADOR DE AGUA ELECTRICO - PAGA 1 Y RECIBE 2" at bounding box center [156, 279] width 130 height 20
click at [210, 278] on icon "button" at bounding box center [212, 278] width 11 height 11
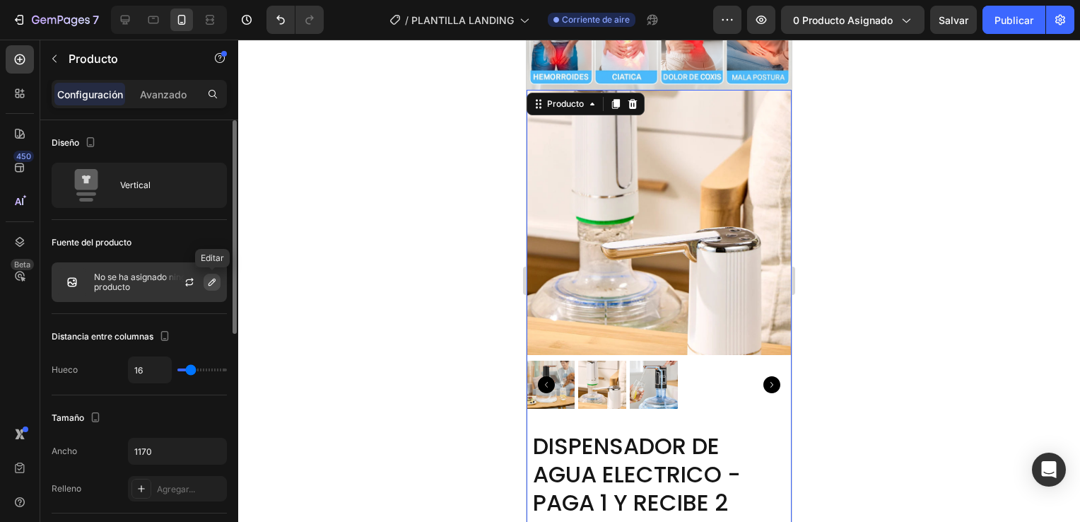
click at [205, 284] on button "button" at bounding box center [212, 281] width 17 height 17
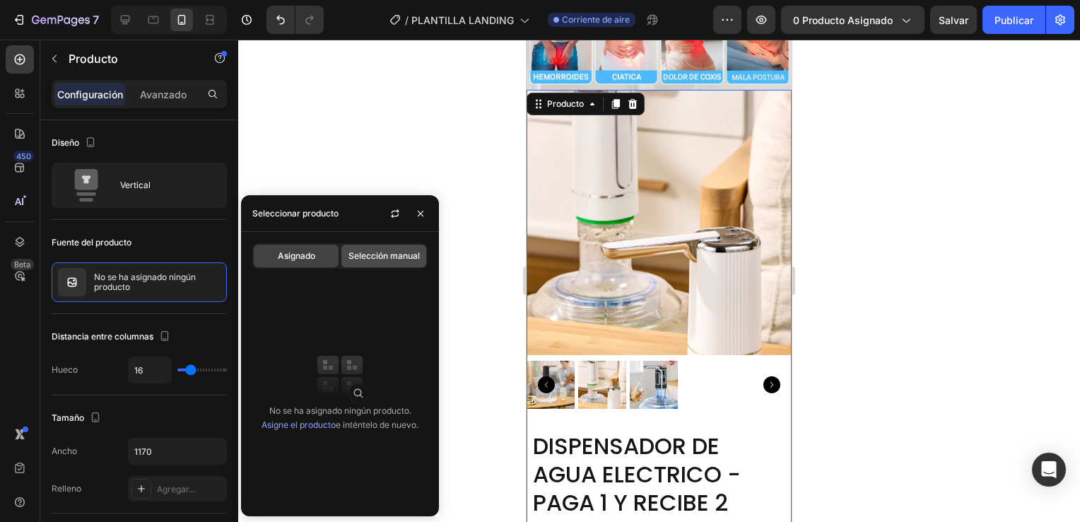
click at [356, 250] on span "Selección manual" at bounding box center [383, 255] width 71 height 13
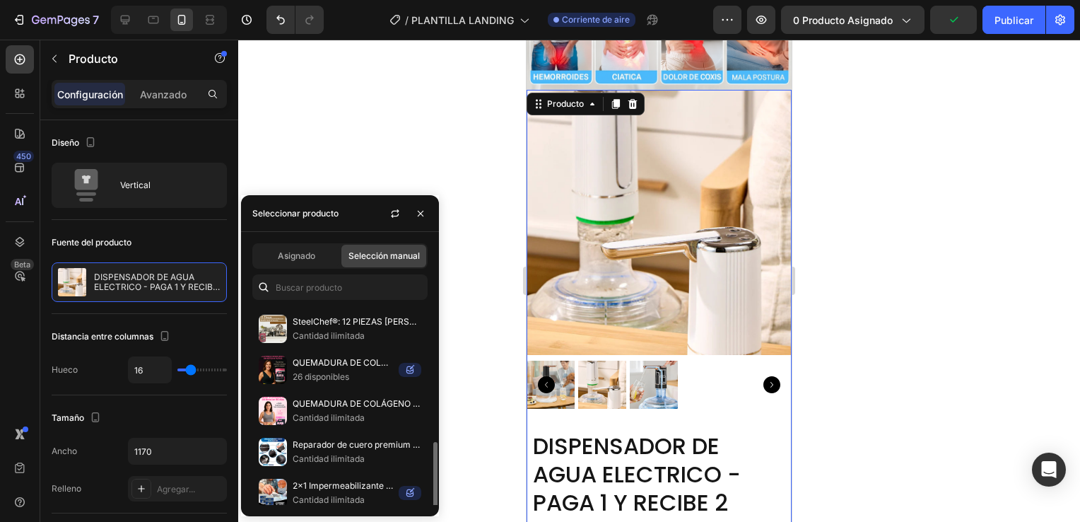
scroll to position [411, 0]
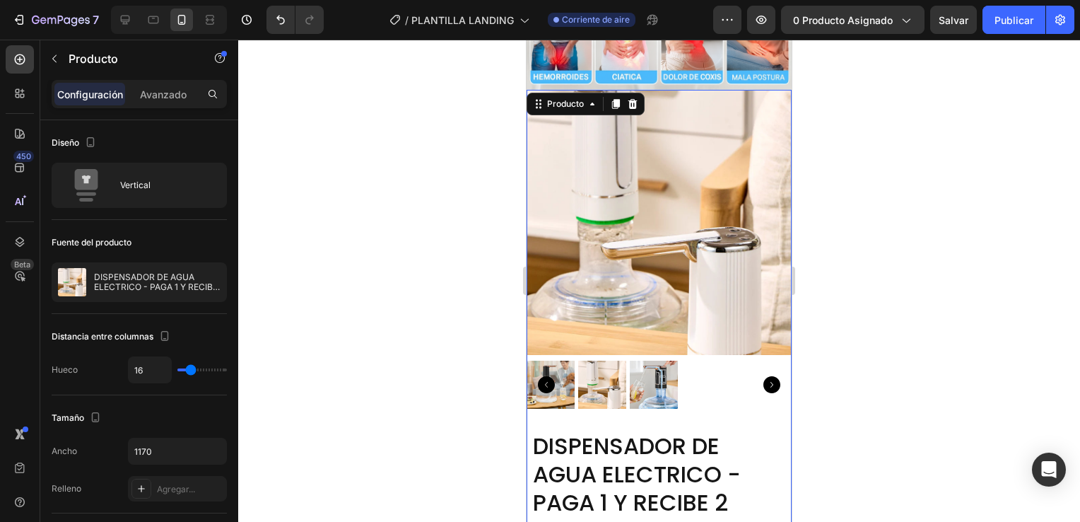
click at [348, 119] on div at bounding box center [659, 281] width 842 height 482
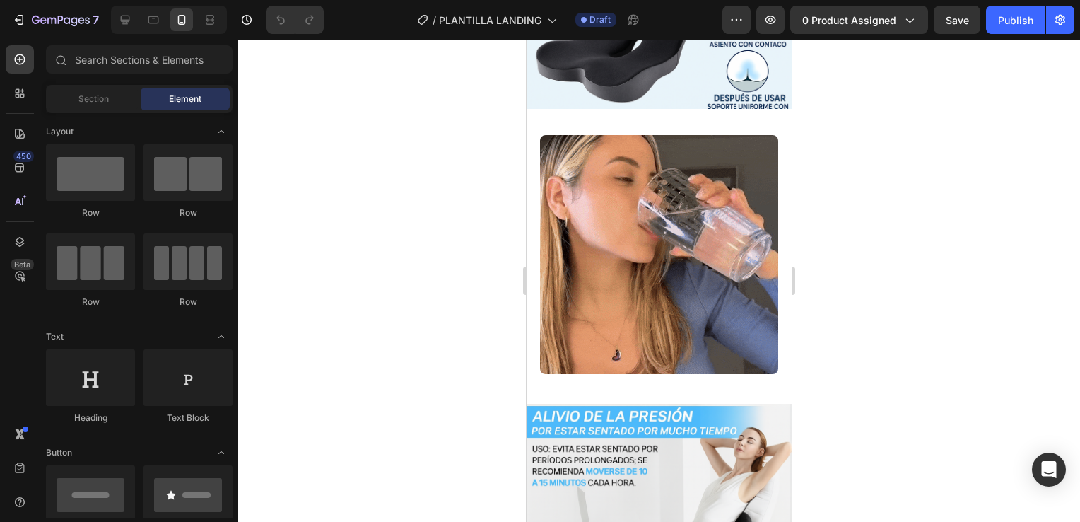
scroll to position [225, 0]
click at [105, 107] on div "Section" at bounding box center [93, 99] width 89 height 23
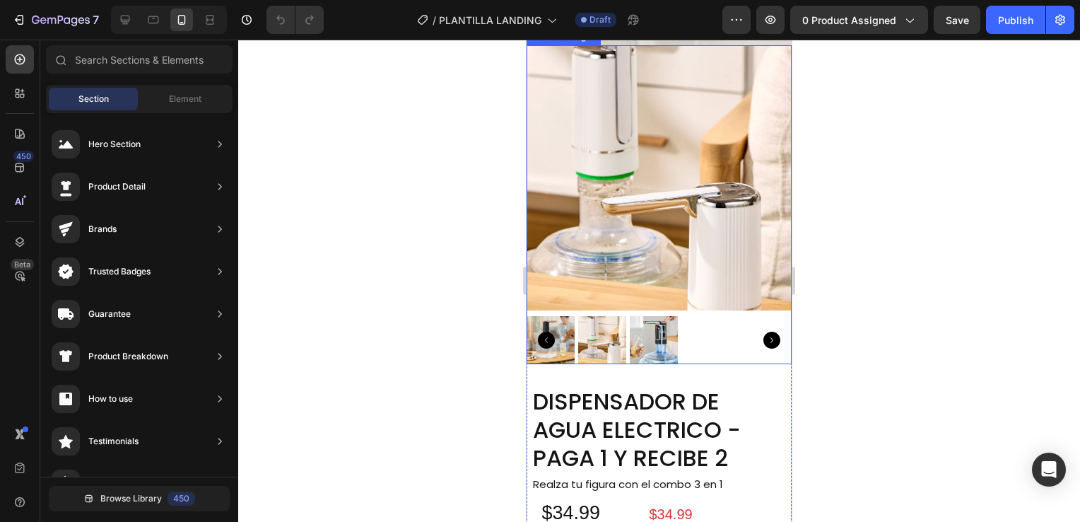
scroll to position [849, 0]
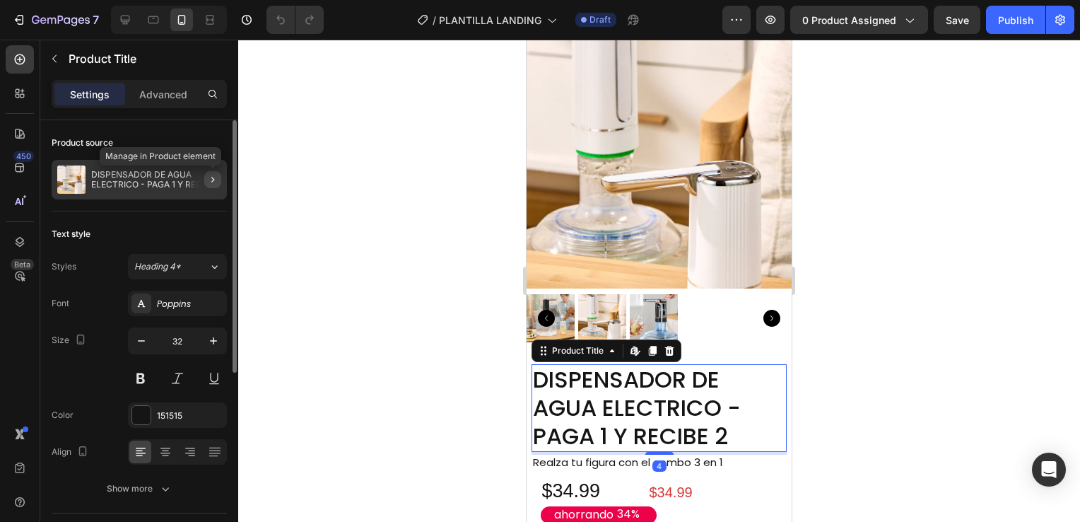
click at [211, 176] on icon "button" at bounding box center [212, 179] width 11 height 11
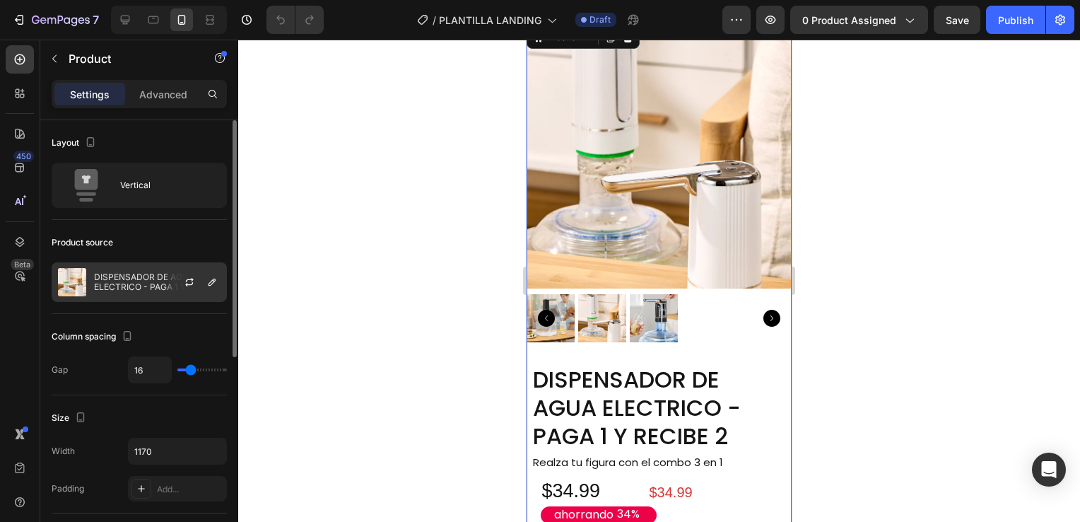
click at [150, 281] on p "DISPENSADOR DE AGUA ELECTRICO - PAGA 1 Y RECIBE 2" at bounding box center [157, 282] width 127 height 20
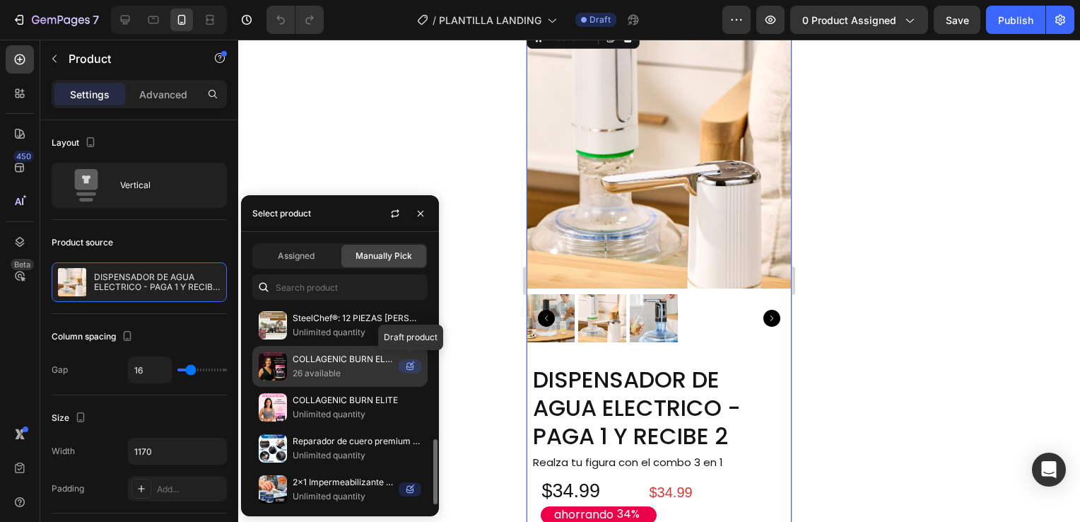
scroll to position [0, 0]
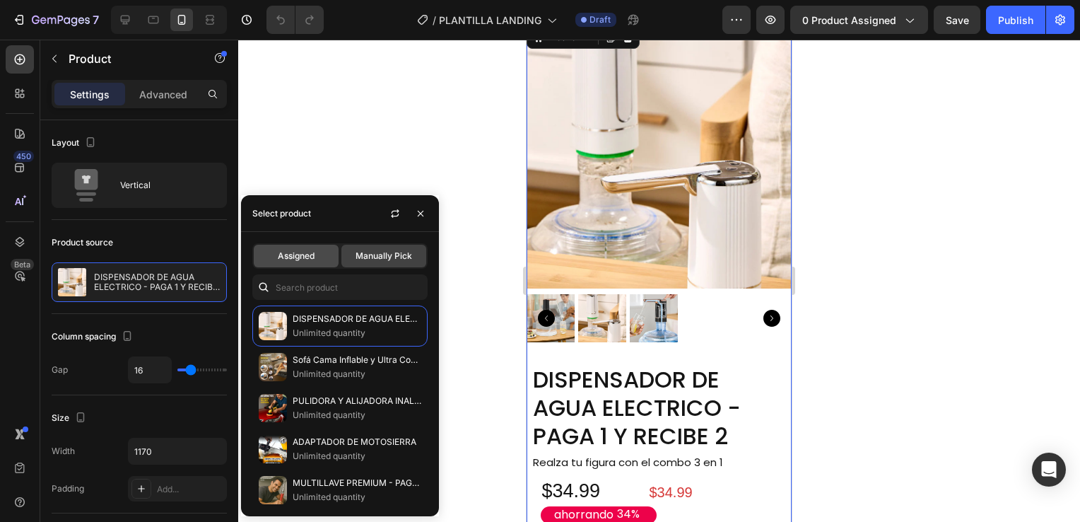
click at [295, 249] on div "Assigned" at bounding box center [296, 256] width 85 height 23
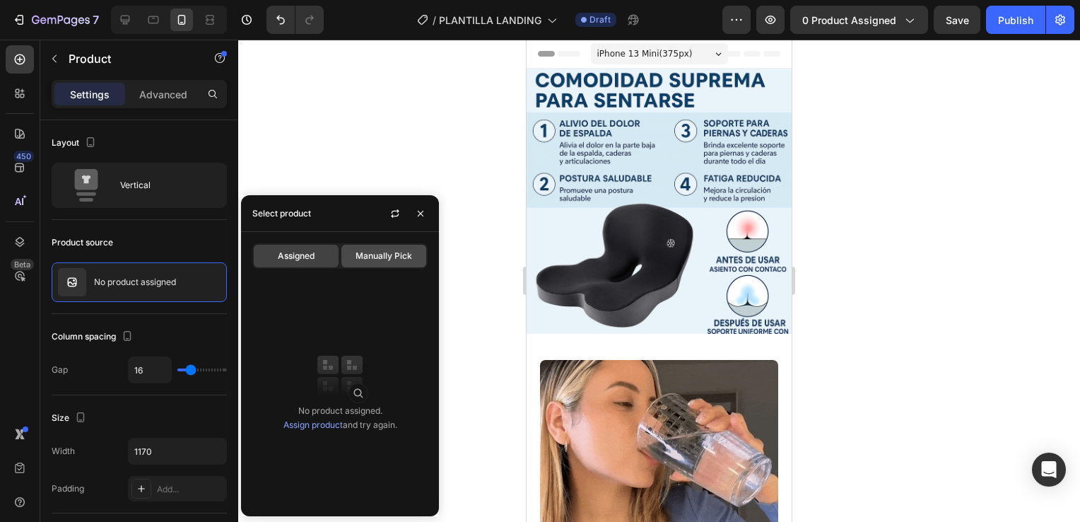
click at [380, 261] on span "Manually Pick" at bounding box center [383, 255] width 57 height 13
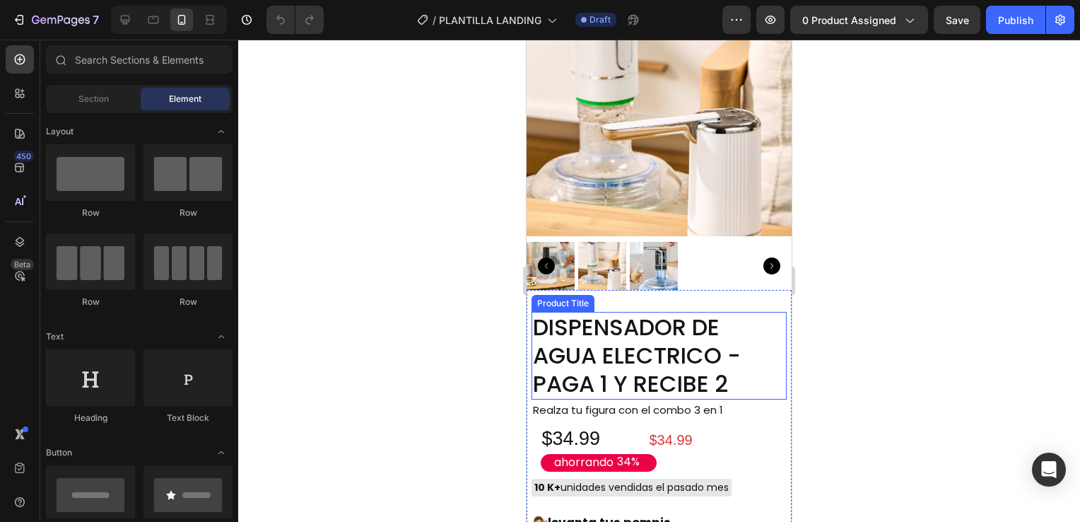
scroll to position [902, 0]
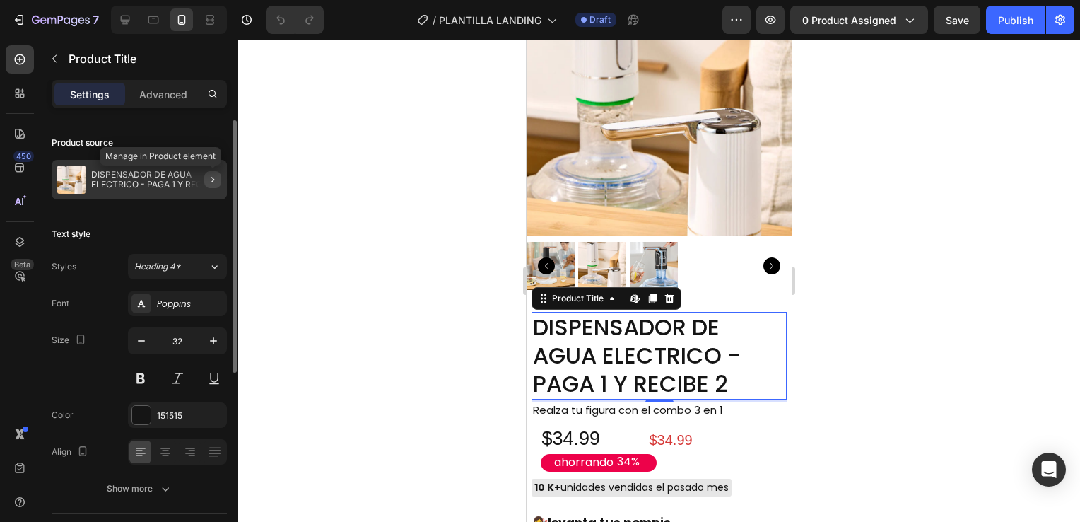
click at [215, 177] on icon "button" at bounding box center [212, 179] width 11 height 11
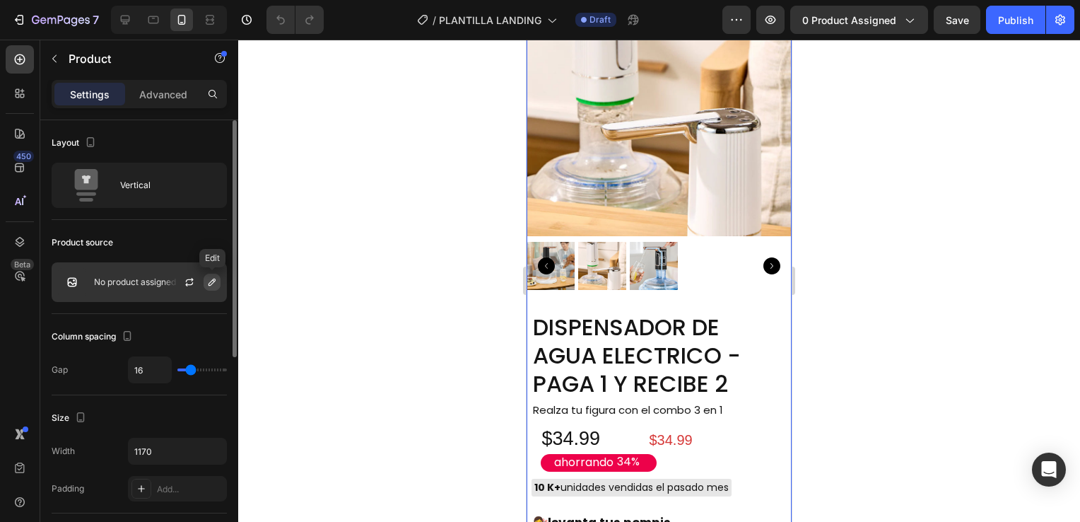
click at [207, 281] on icon "button" at bounding box center [211, 281] width 11 height 11
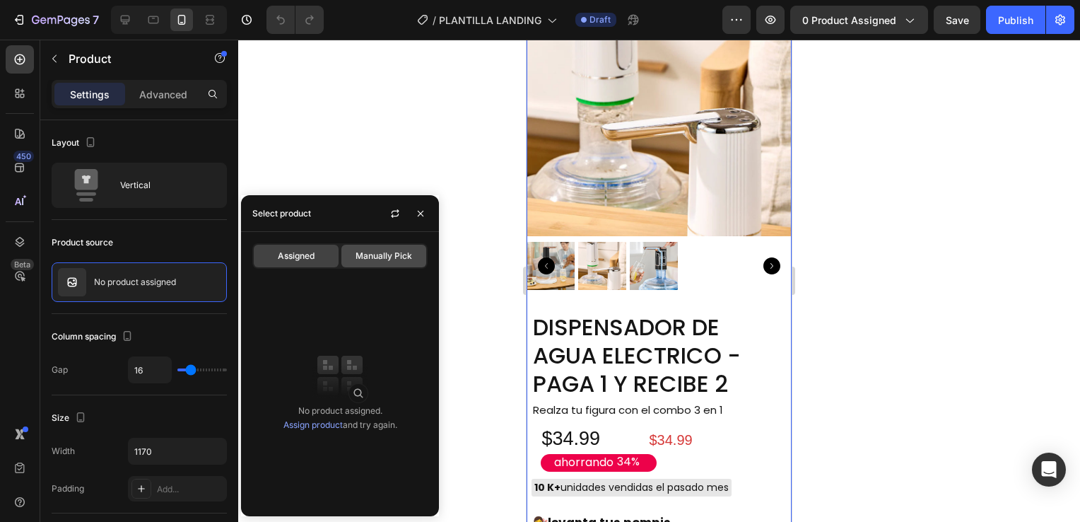
click at [359, 257] on span "Manually Pick" at bounding box center [383, 255] width 57 height 13
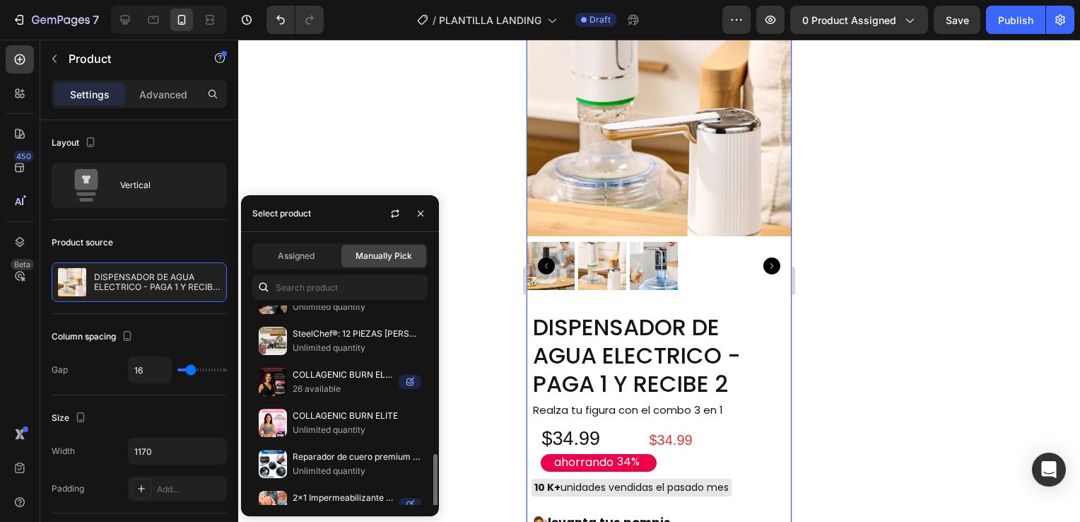
scroll to position [411, 0]
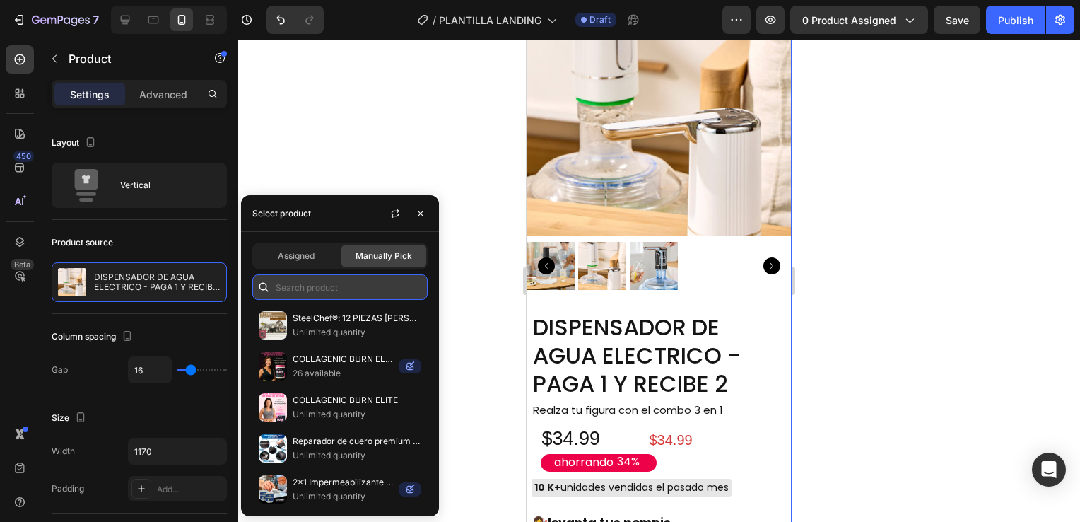
click at [336, 295] on input "text" at bounding box center [339, 286] width 175 height 25
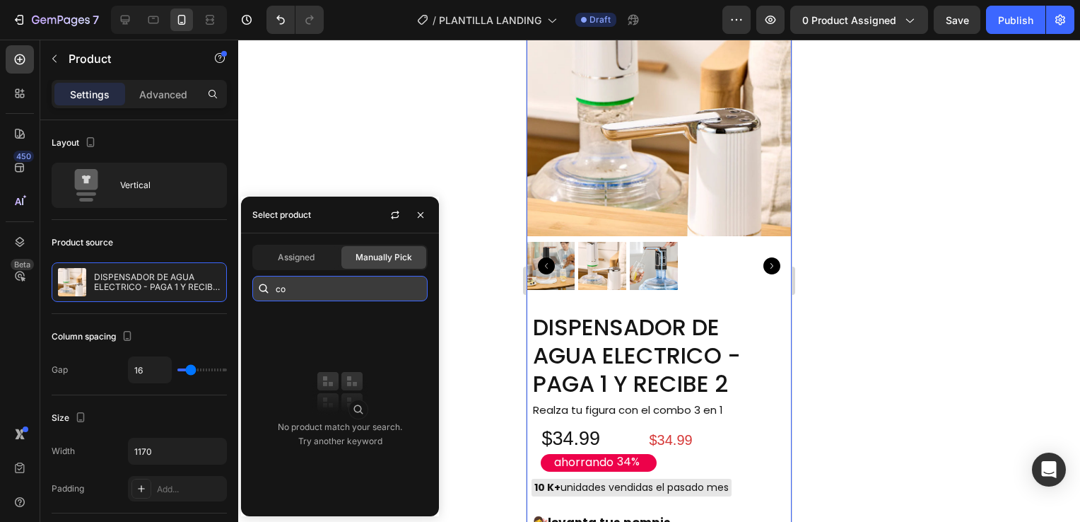
type input "c"
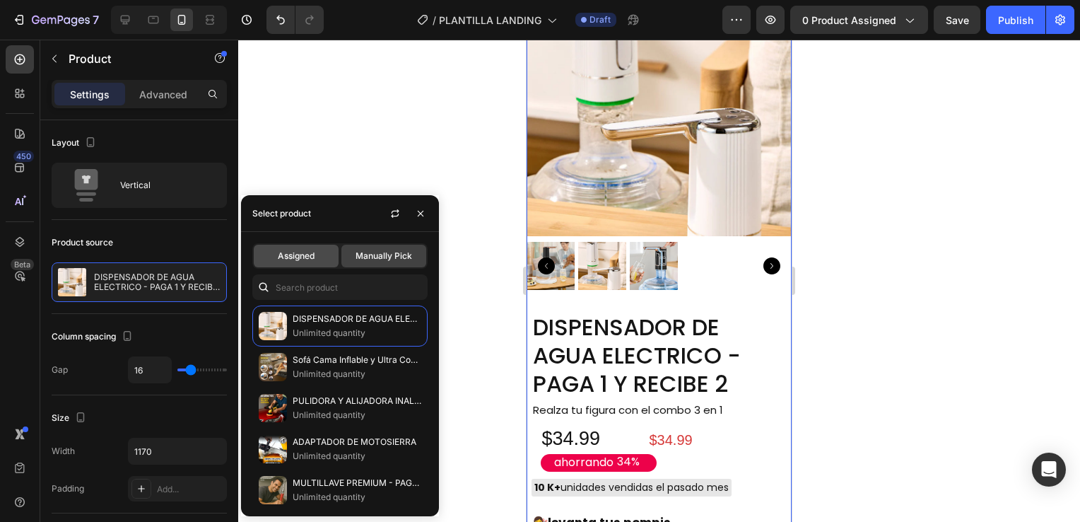
click at [314, 255] on span "Assigned" at bounding box center [296, 255] width 37 height 13
